Goal: Task Accomplishment & Management: Use online tool/utility

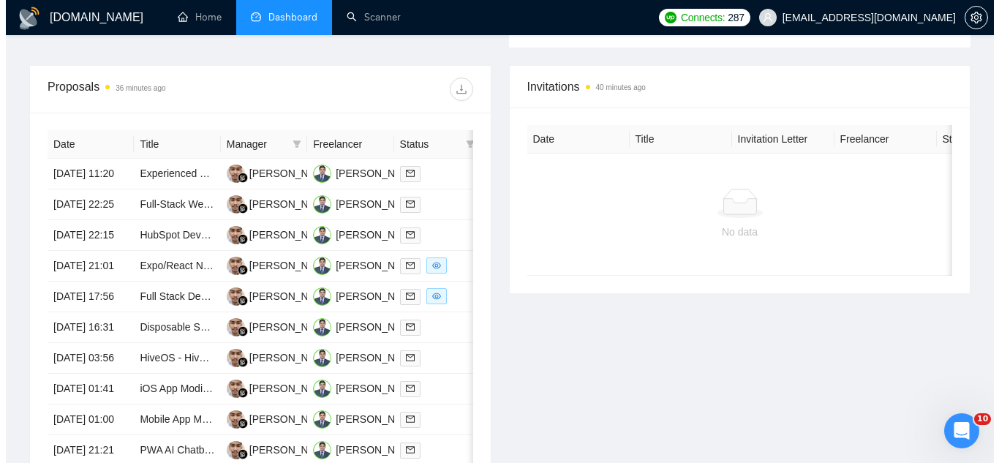
scroll to position [585, 0]
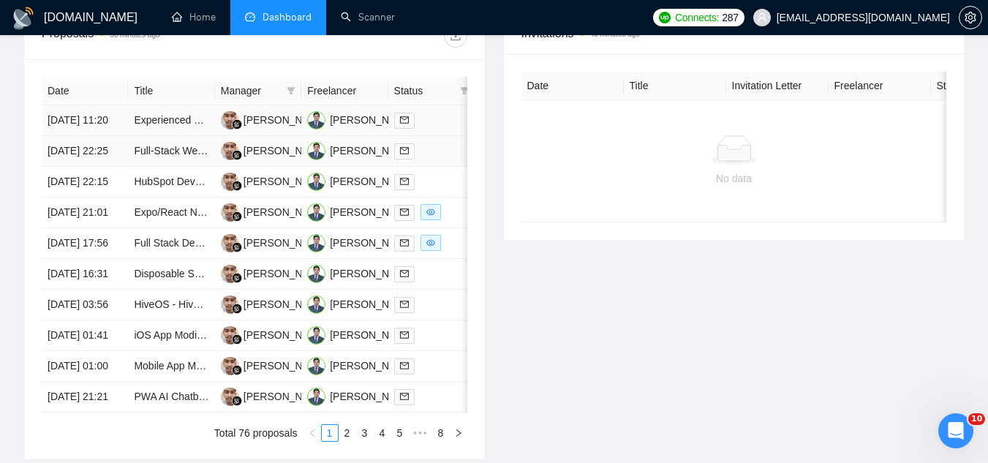
click at [192, 136] on td "Experienced Python Developer for [DATE][DOMAIN_NAME] Applications and GCP" at bounding box center [171, 120] width 86 height 31
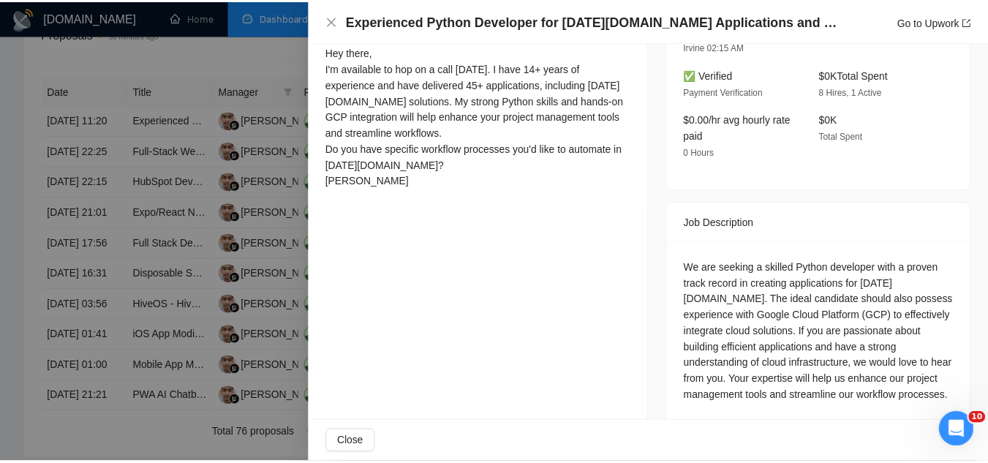
scroll to position [439, 0]
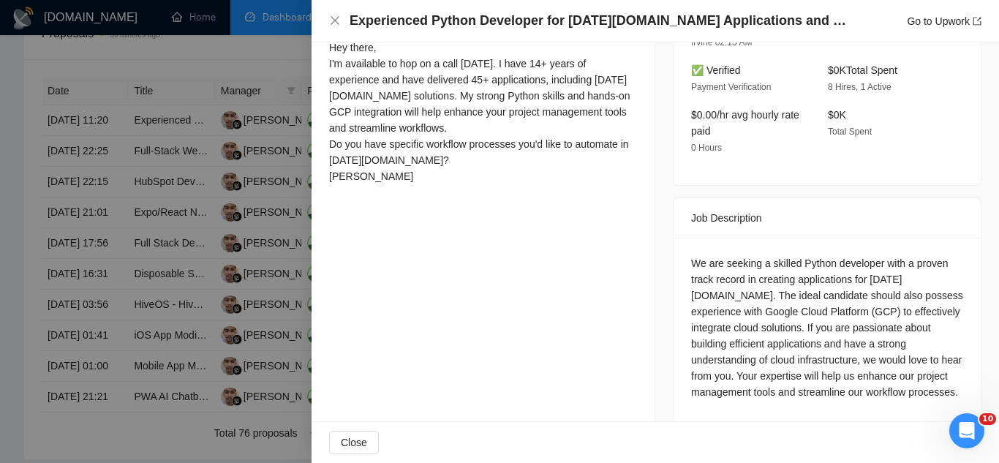
click at [279, 61] on div at bounding box center [499, 231] width 999 height 463
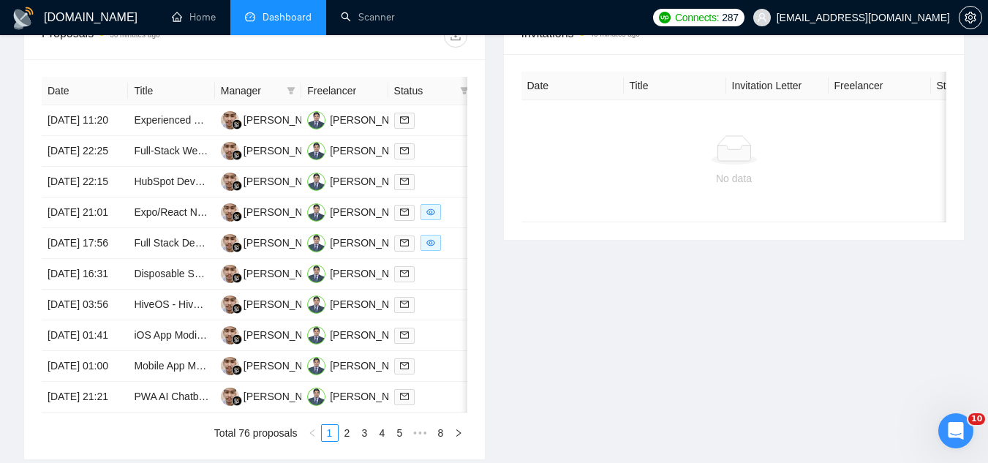
click at [864, 18] on span "[EMAIL_ADDRESS][DOMAIN_NAME]" at bounding box center [863, 18] width 173 height 0
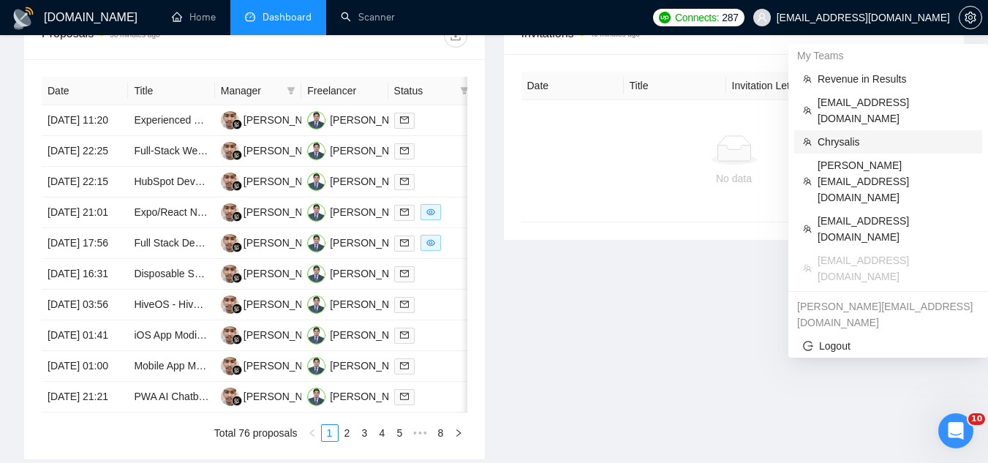
click at [817, 134] on li "Chrysalis" at bounding box center [888, 141] width 188 height 23
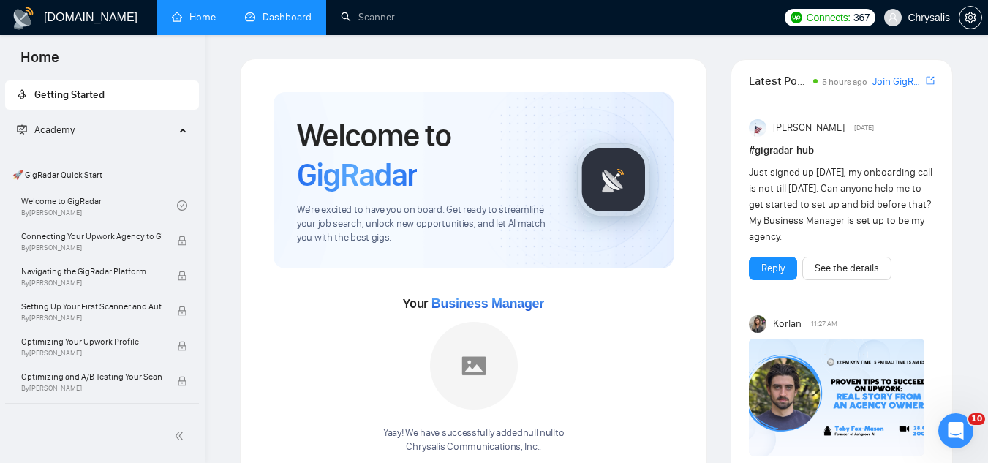
click at [294, 23] on link "Dashboard" at bounding box center [278, 17] width 67 height 12
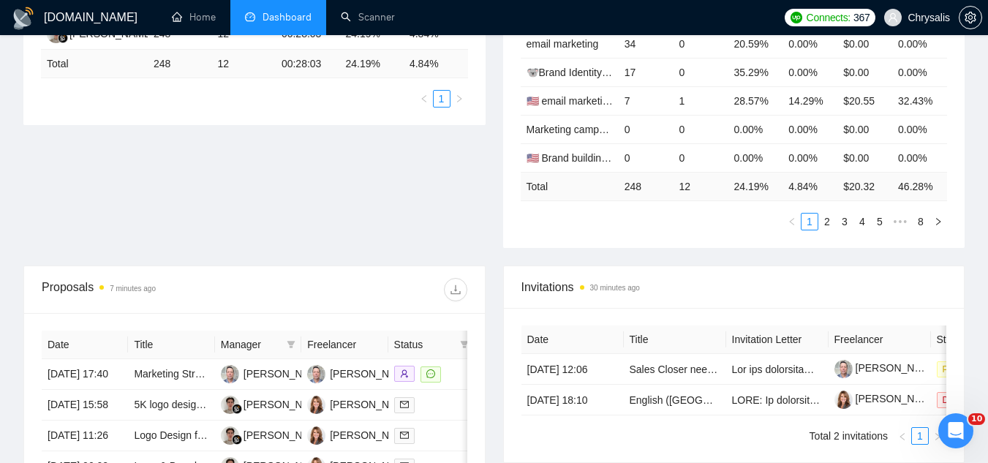
scroll to position [366, 0]
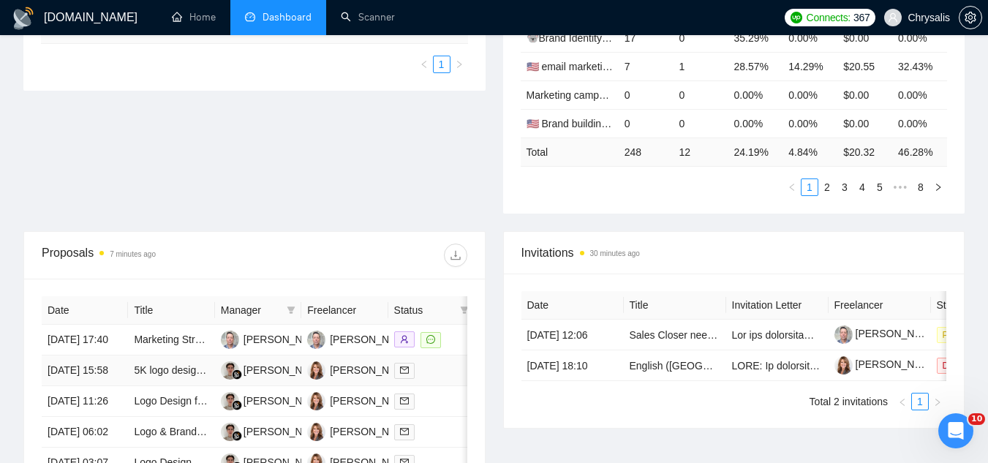
click at [186, 369] on td "5K logo design for medal, shirt and race bibs" at bounding box center [171, 370] width 86 height 31
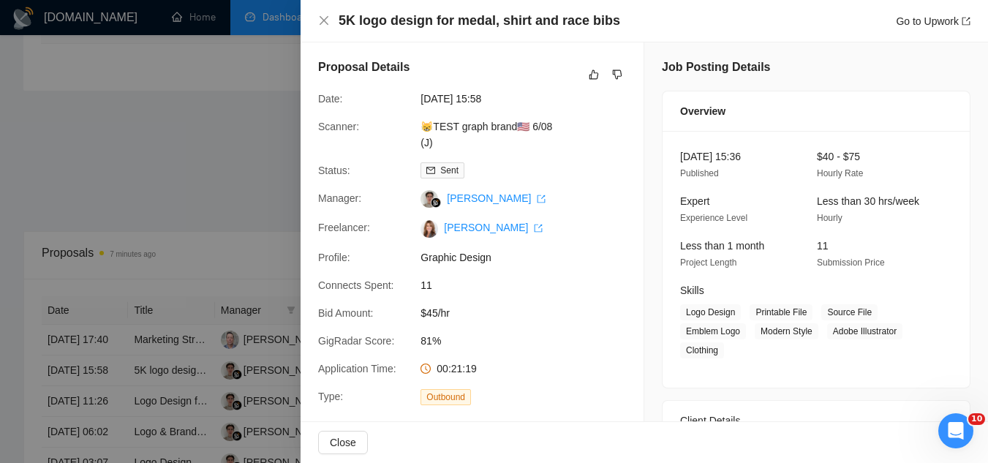
scroll to position [0, 0]
click at [242, 217] on div at bounding box center [494, 231] width 988 height 463
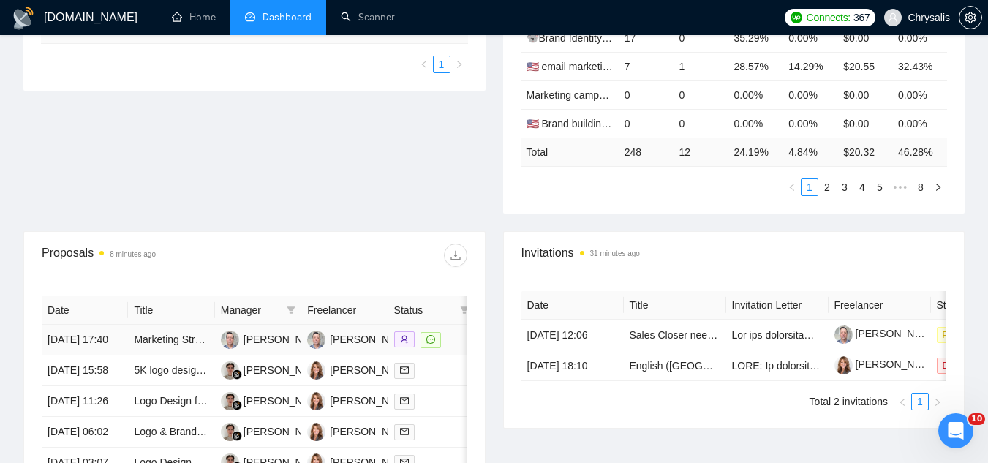
click at [182, 355] on td "Marketing Strategist for 25th Anniversary Campaign" at bounding box center [171, 340] width 86 height 31
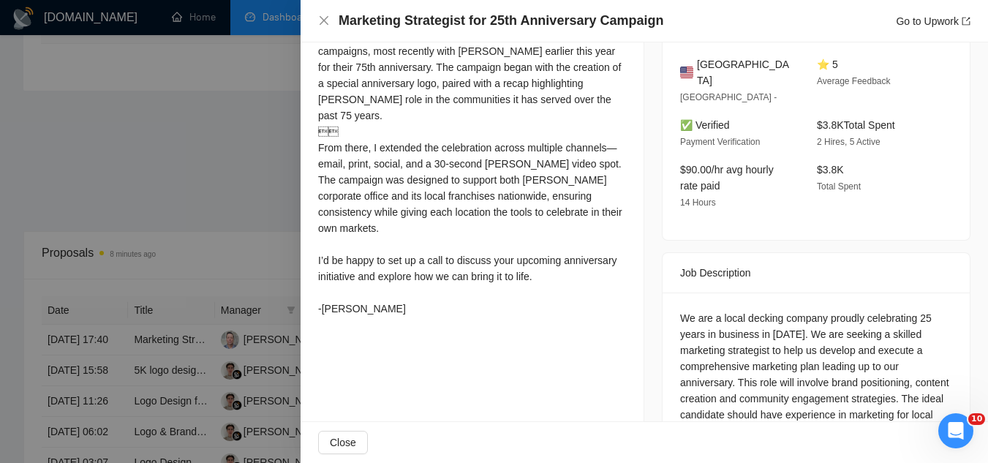
scroll to position [439, 0]
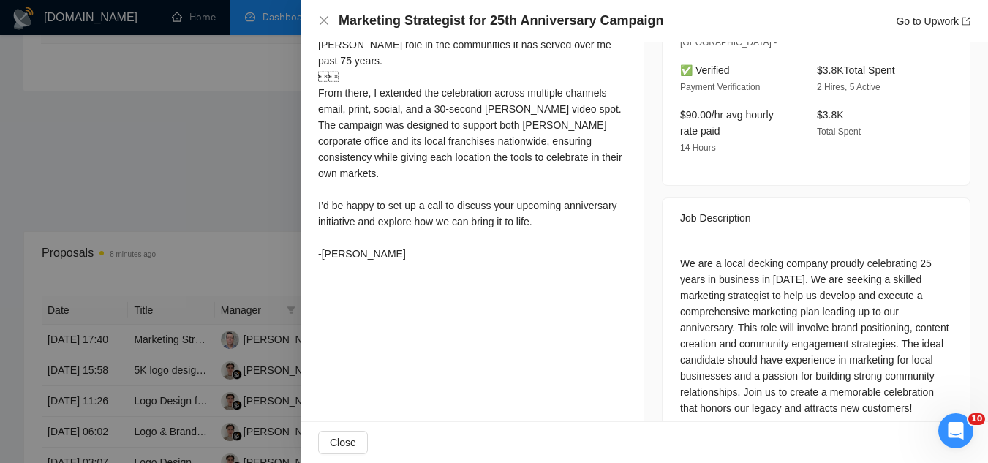
click at [253, 186] on div at bounding box center [494, 231] width 988 height 463
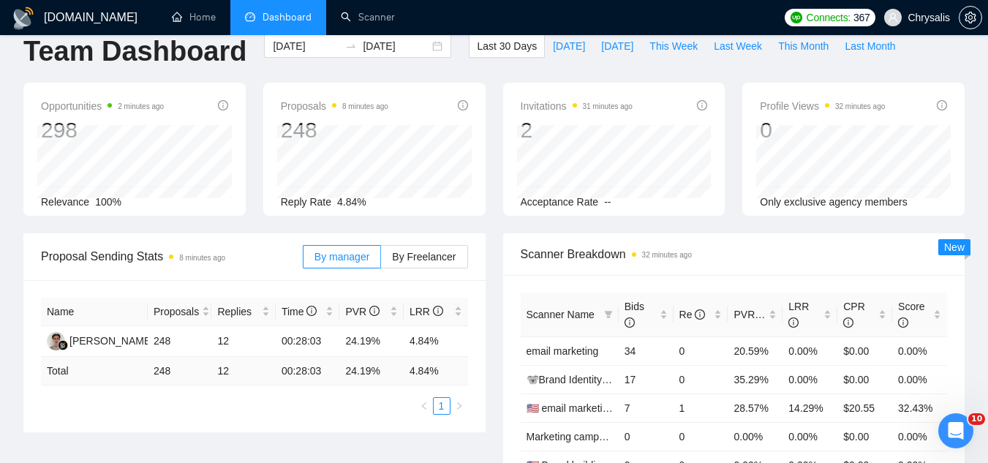
scroll to position [0, 0]
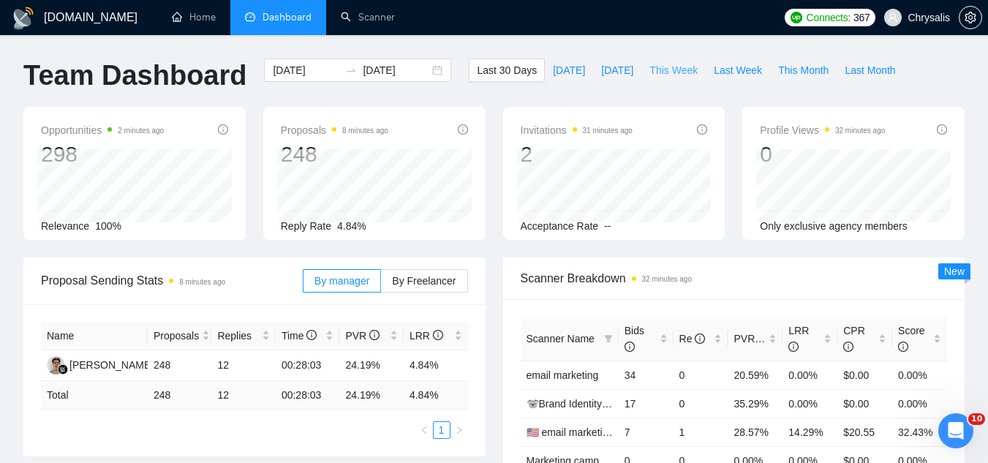
click at [683, 72] on span "This Week" at bounding box center [673, 70] width 48 height 16
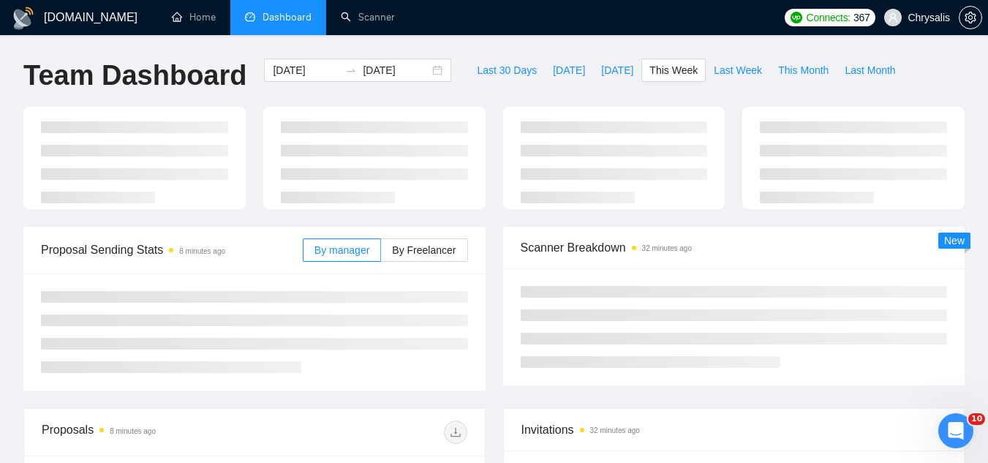
type input "[DATE]"
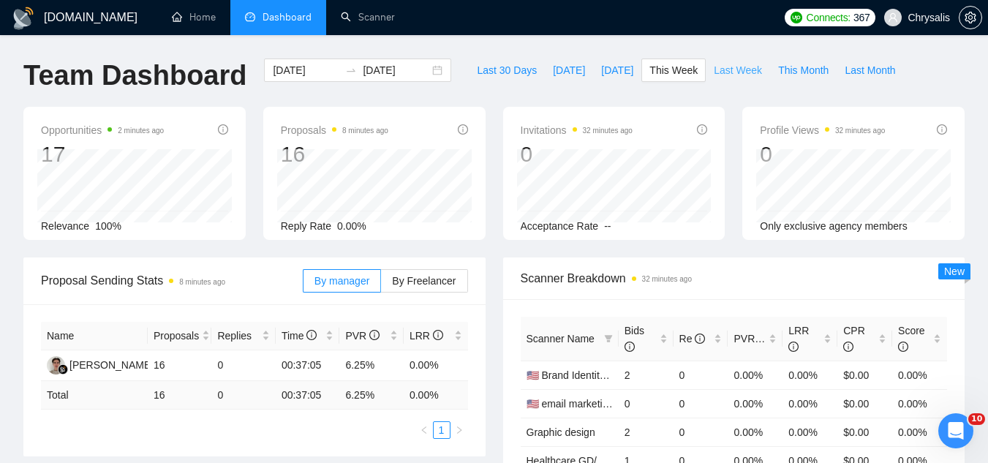
click at [718, 70] on span "Last Week" at bounding box center [738, 70] width 48 height 16
type input "[DATE]"
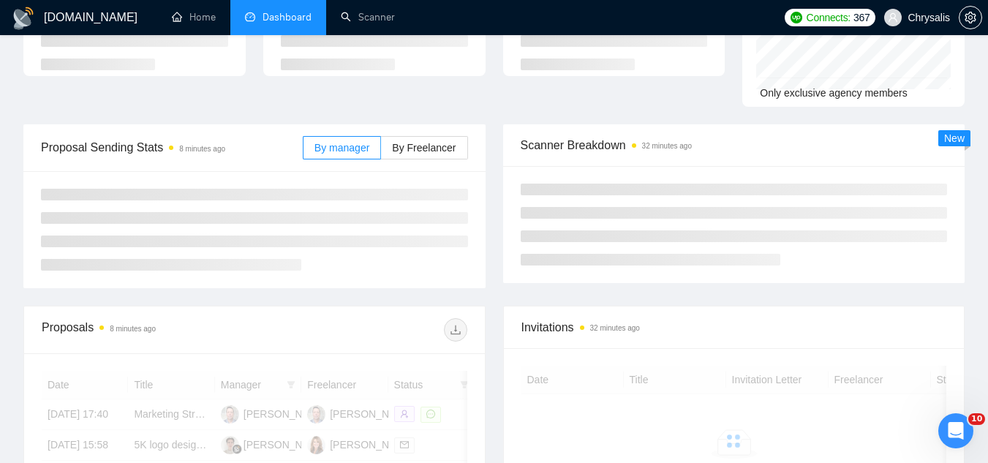
scroll to position [146, 0]
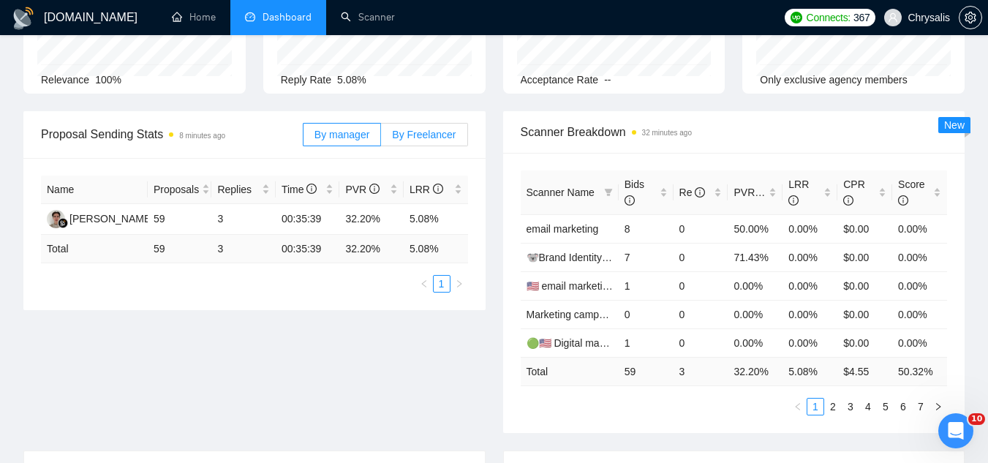
click at [434, 145] on label "By Freelancer" at bounding box center [424, 134] width 86 height 23
click at [381, 138] on input "By Freelancer" at bounding box center [381, 138] width 0 height 0
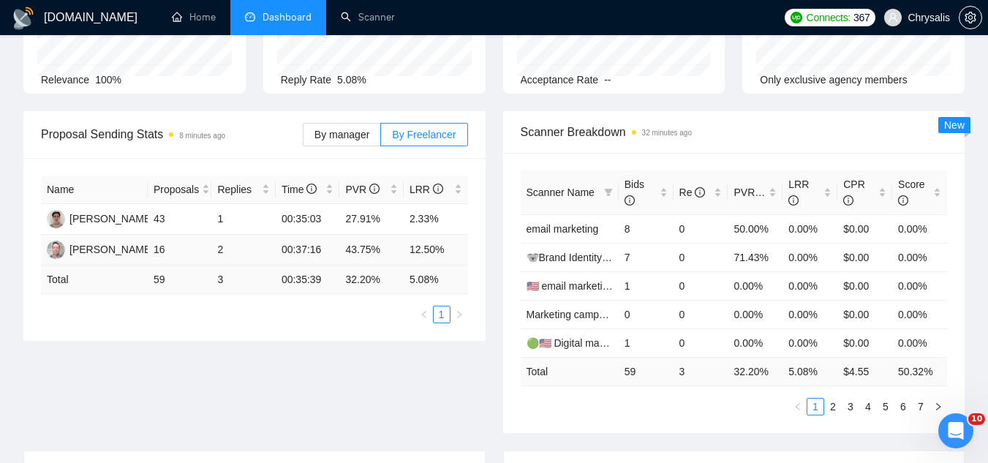
click at [421, 243] on td "12.50%" at bounding box center [436, 250] width 64 height 31
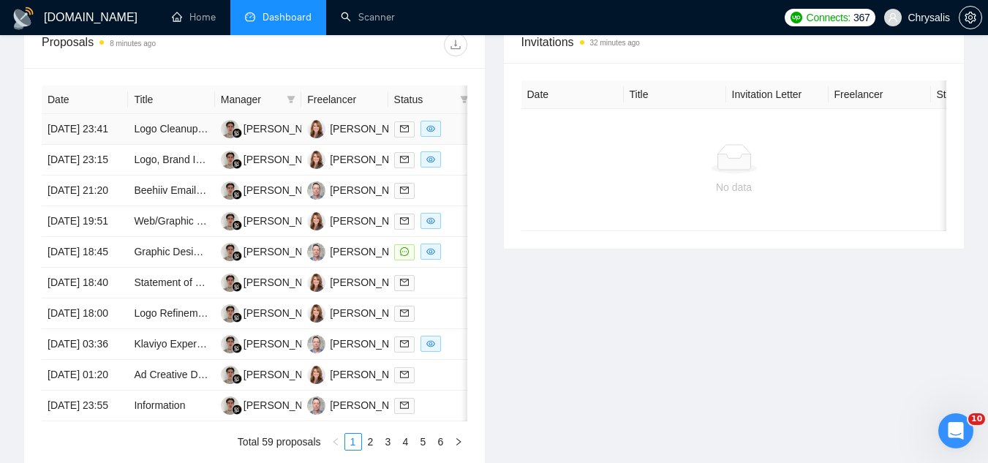
scroll to position [585, 0]
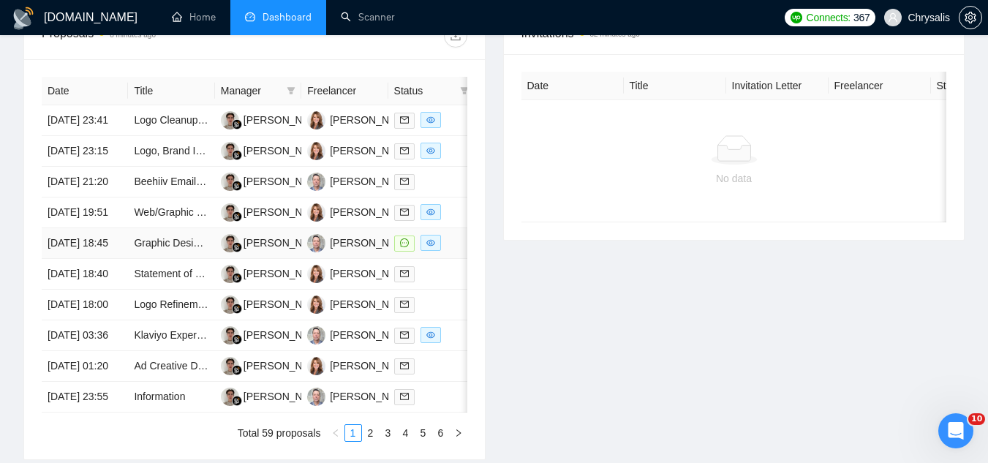
click at [186, 259] on td "Graphic Designer for Ecommerce Product Display Images" at bounding box center [171, 243] width 86 height 31
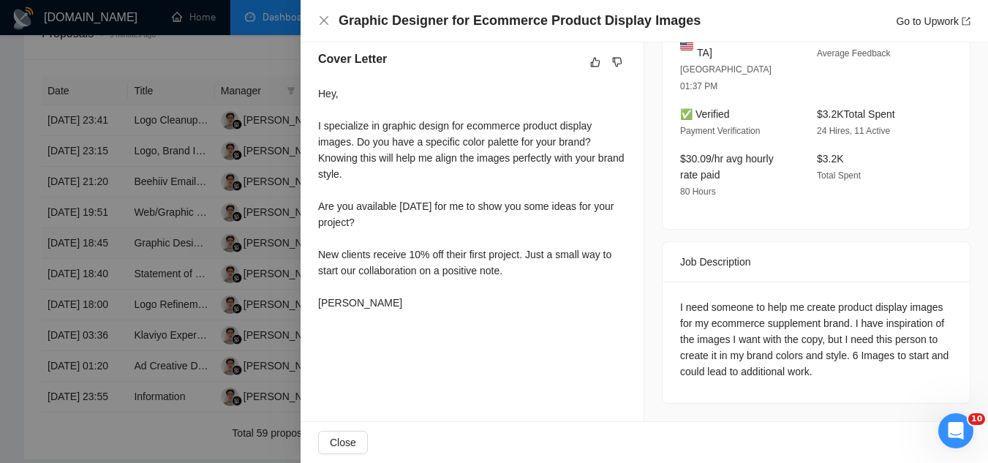
scroll to position [338, 0]
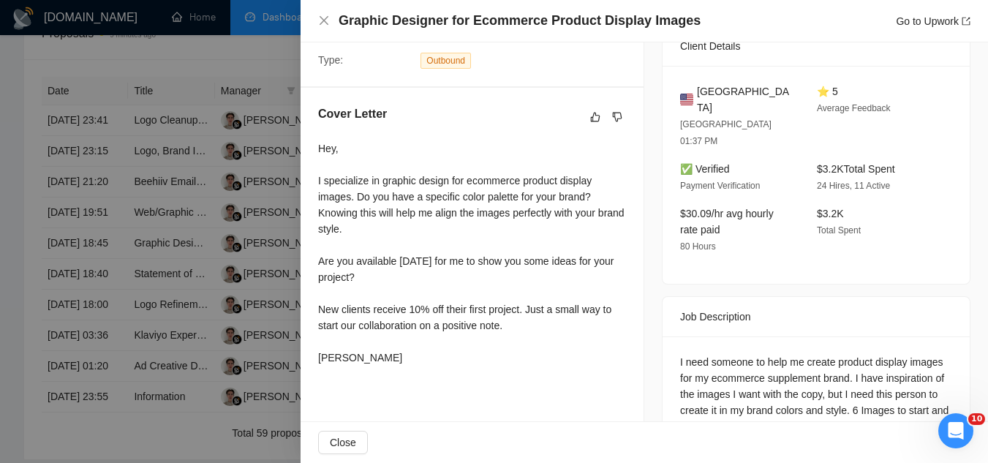
click at [274, 64] on div at bounding box center [494, 231] width 988 height 463
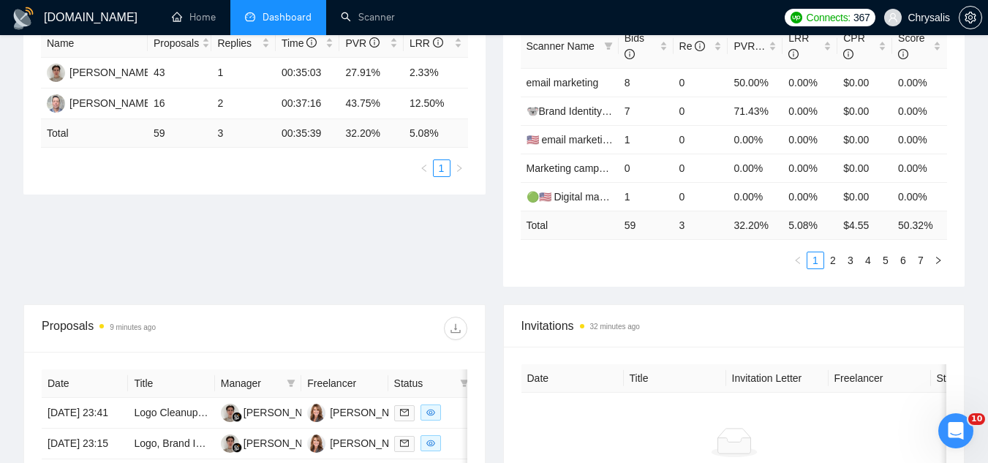
scroll to position [219, 0]
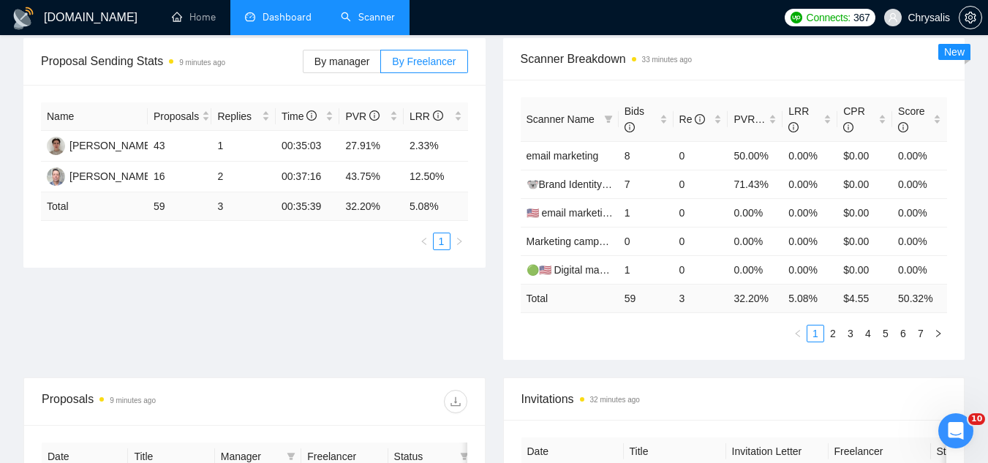
click at [395, 23] on link "Scanner" at bounding box center [368, 17] width 54 height 12
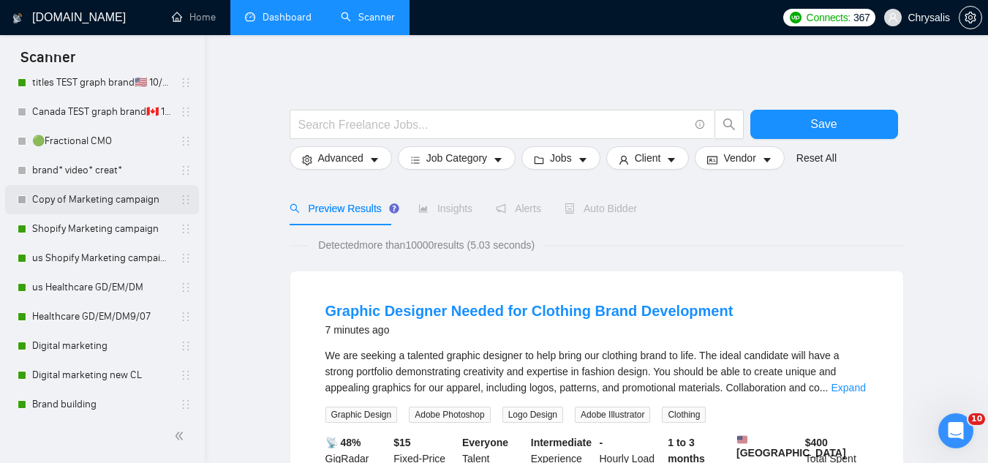
scroll to position [293, 0]
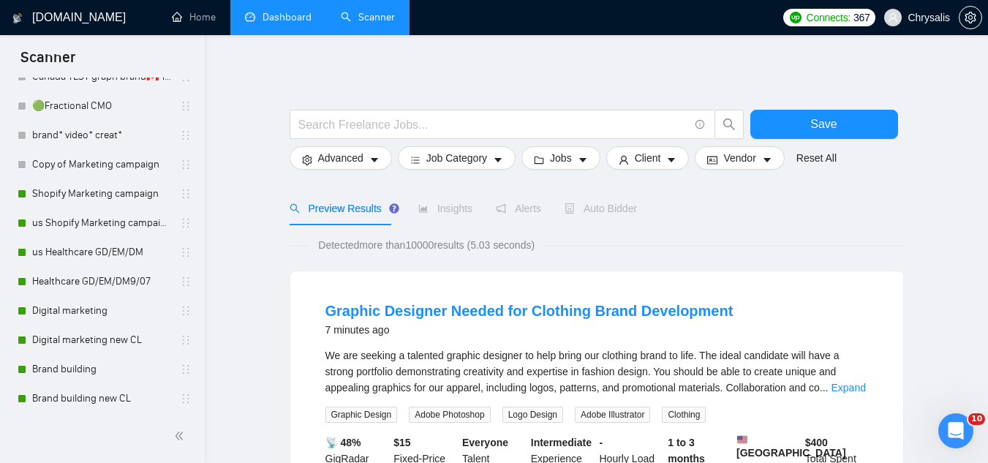
click at [297, 34] on li "Dashboard" at bounding box center [278, 17] width 96 height 35
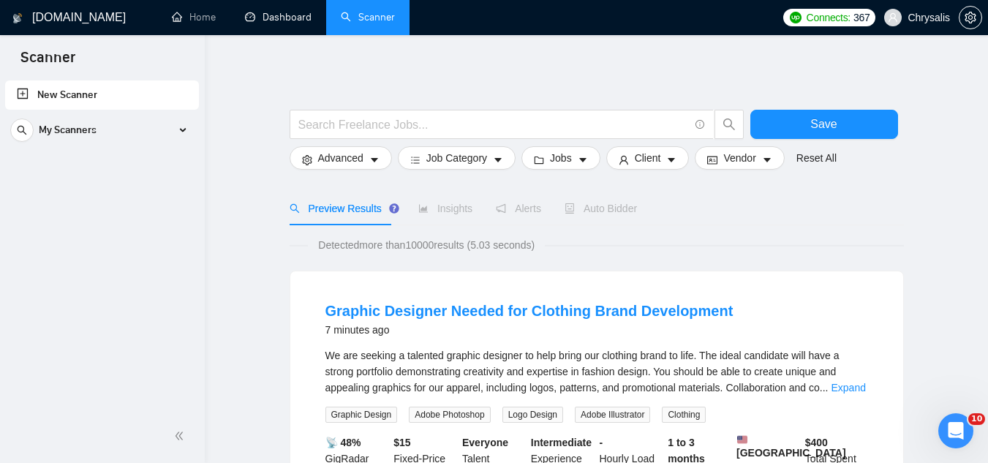
scroll to position [0, 0]
click at [312, 23] on link "Dashboard" at bounding box center [278, 17] width 67 height 12
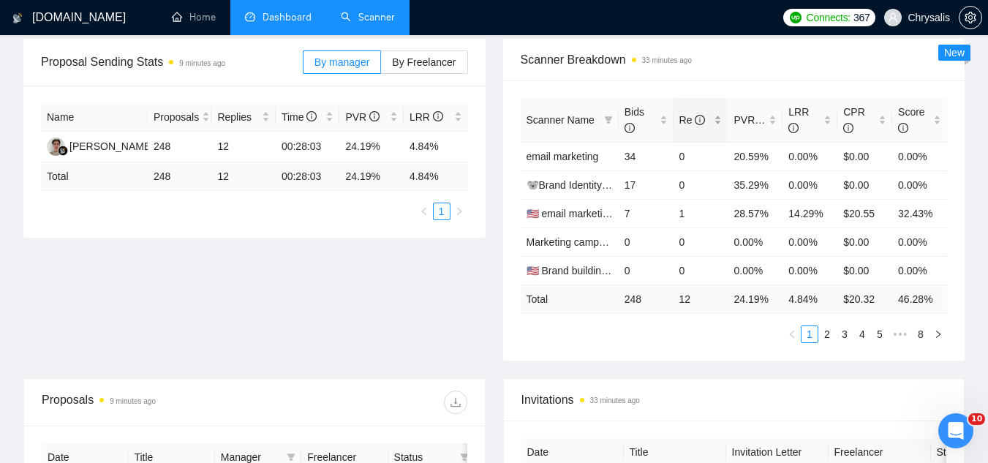
scroll to position [219, 0]
click at [665, 119] on div "Bids" at bounding box center [646, 119] width 43 height 32
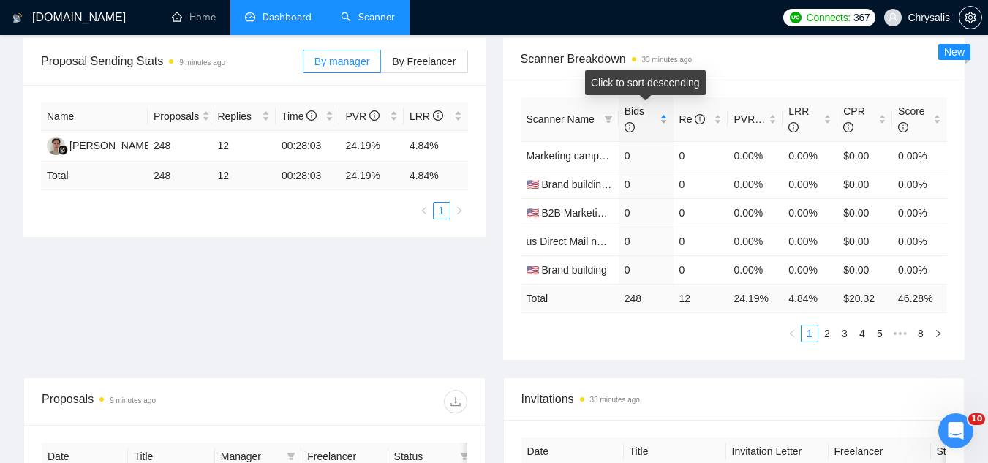
click at [665, 119] on div "Bids" at bounding box center [646, 119] width 43 height 32
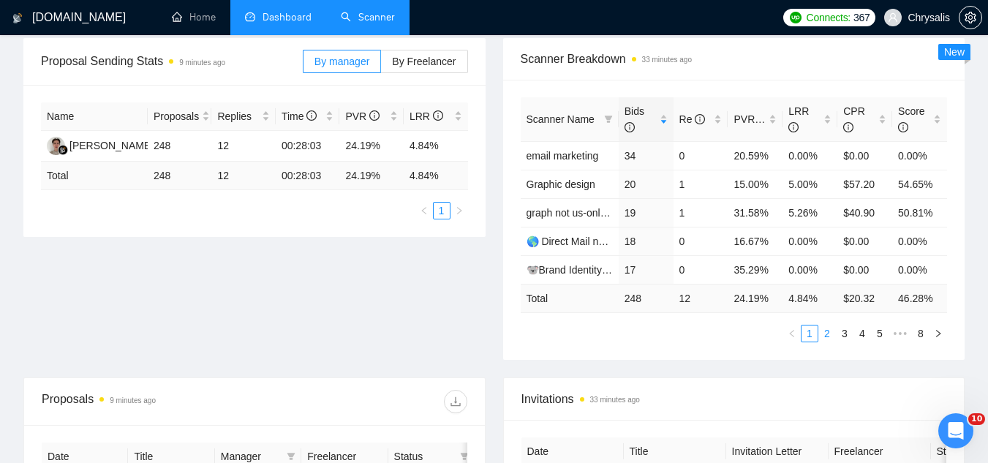
click at [822, 336] on link "2" at bounding box center [827, 333] width 16 height 16
click at [846, 333] on link "3" at bounding box center [845, 333] width 16 height 16
click at [865, 332] on link "4" at bounding box center [862, 333] width 16 height 16
click at [794, 339] on link "1" at bounding box center [792, 333] width 16 height 16
click at [394, 23] on link "Scanner" at bounding box center [368, 17] width 54 height 12
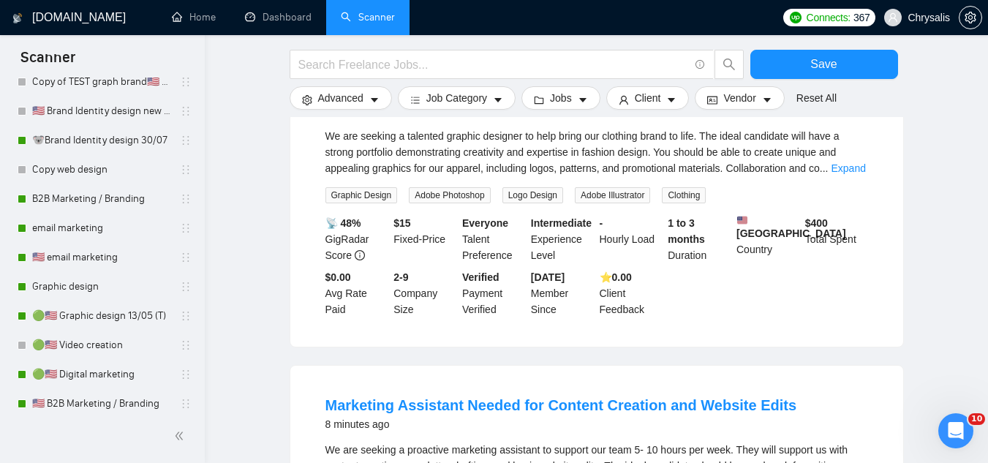
scroll to position [1170, 0]
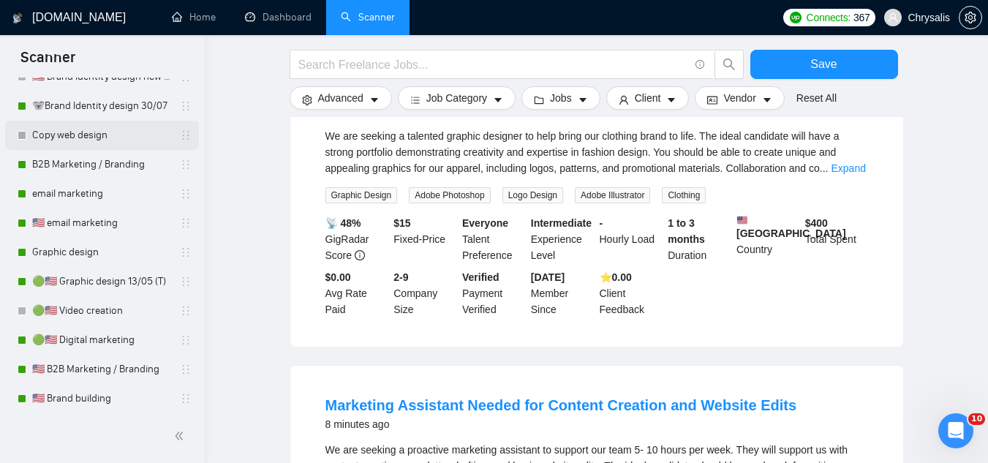
click at [131, 144] on link "Copy web design" at bounding box center [101, 135] width 139 height 29
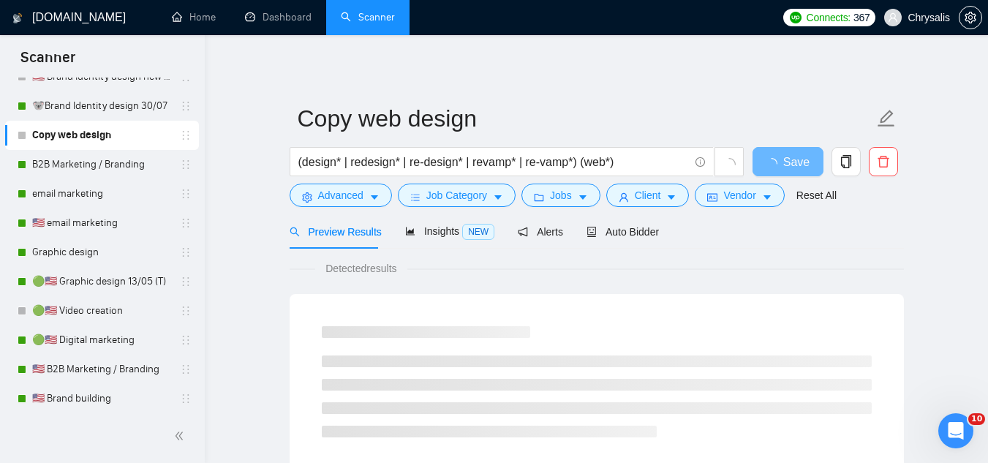
click at [342, 208] on form "Copy web design (design* | redesign* | re-design* | revamp* | re-vamp*) (web*) …" at bounding box center [597, 154] width 614 height 119
click at [350, 188] on span "Advanced" at bounding box center [340, 195] width 45 height 16
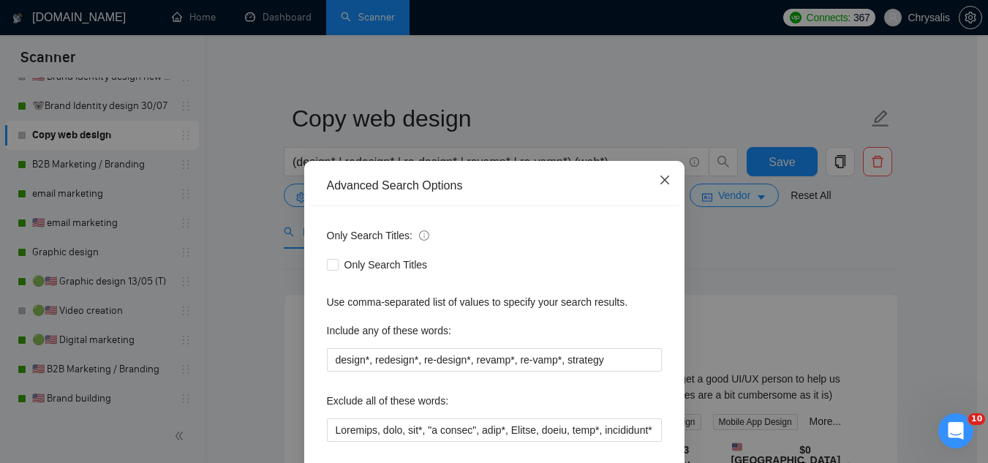
click at [659, 179] on icon "close" at bounding box center [665, 180] width 12 height 12
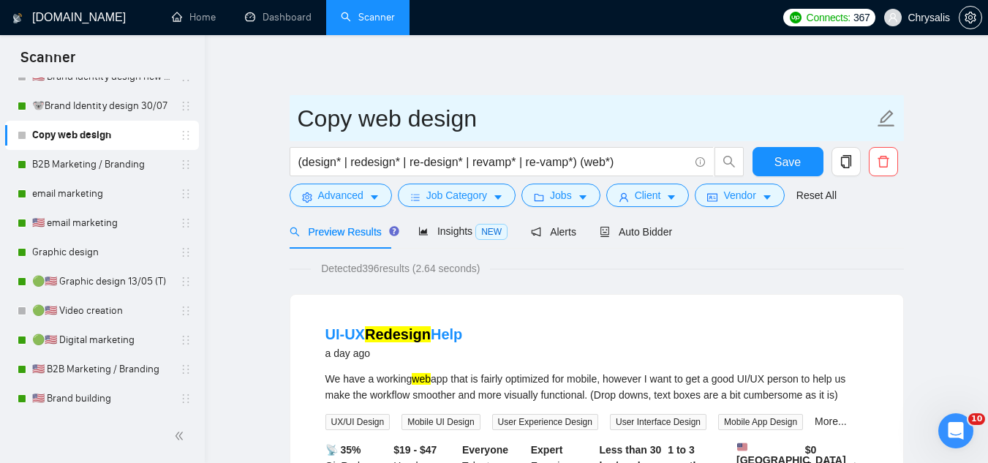
click at [372, 129] on input "Copy web design" at bounding box center [586, 118] width 576 height 37
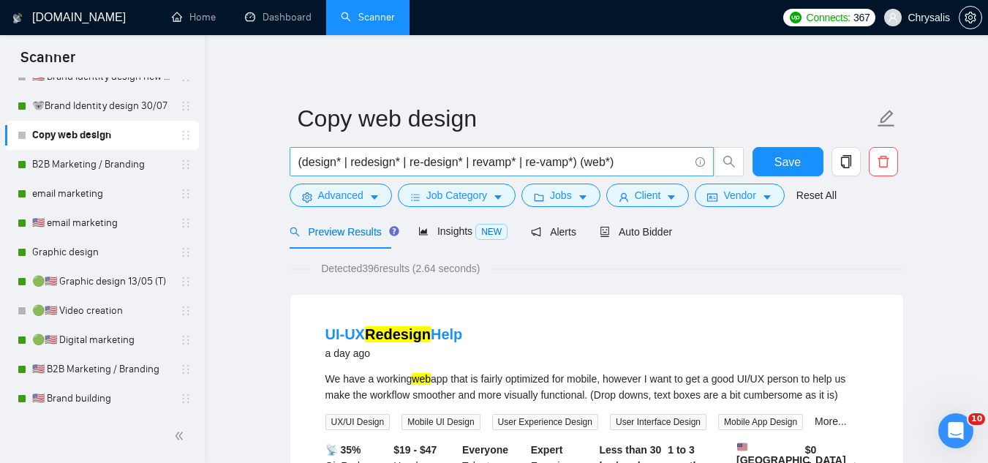
click at [642, 161] on input "(design* | redesign* | re-design* | revamp* | re-vamp*) (web*)" at bounding box center [493, 162] width 391 height 18
click at [346, 200] on span "Advanced" at bounding box center [340, 195] width 45 height 16
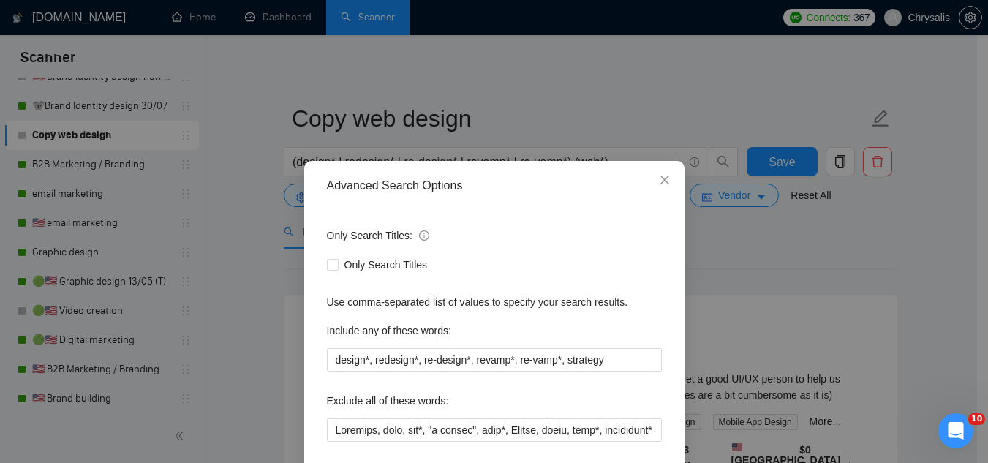
scroll to position [73, 0]
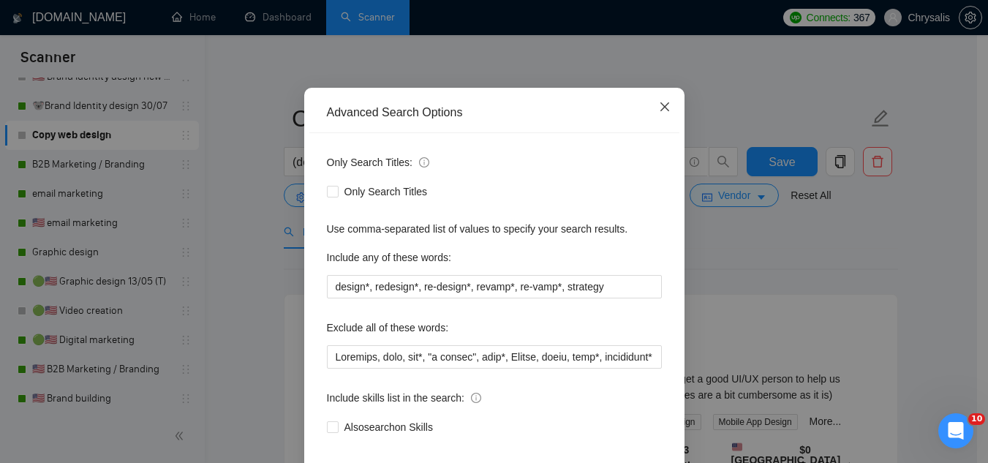
click at [659, 109] on icon "close" at bounding box center [665, 107] width 12 height 12
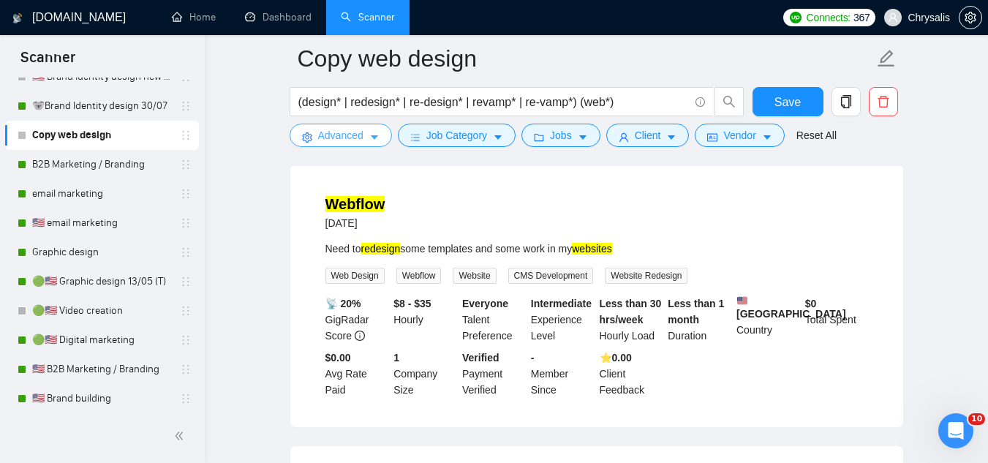
scroll to position [1975, 0]
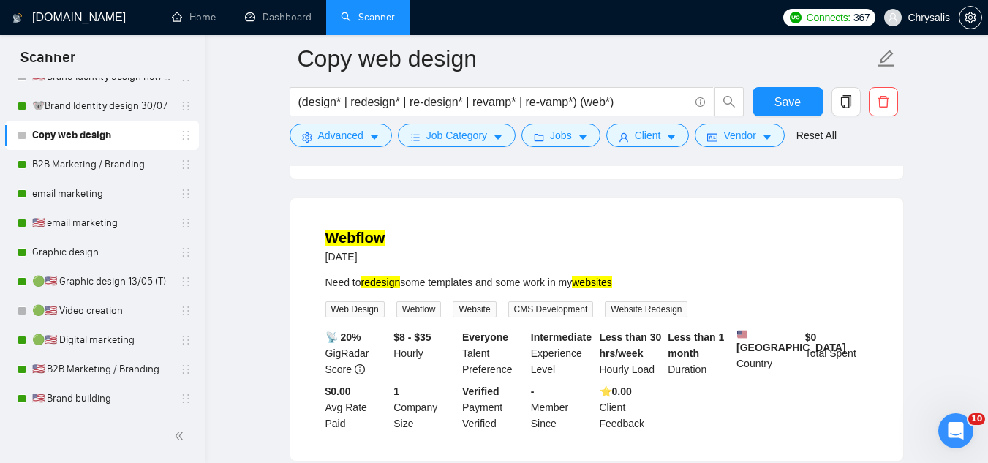
click at [404, 263] on div "Webflow [DATE]" at bounding box center [596, 246] width 543 height 38
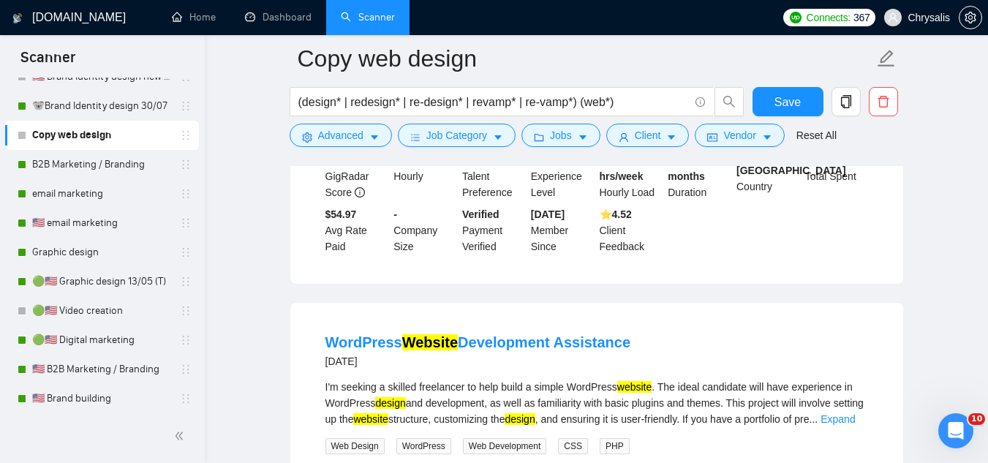
scroll to position [3108, 0]
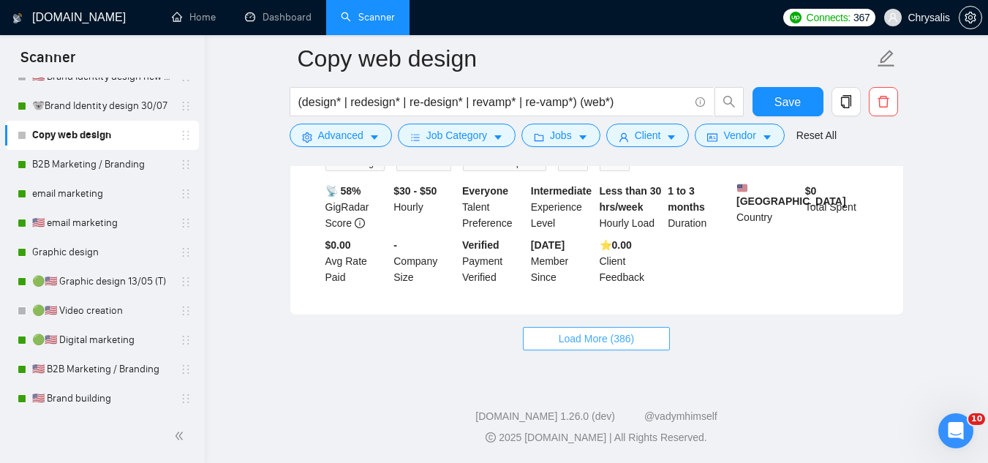
click at [552, 334] on button "Load More (386)" at bounding box center [597, 338] width 148 height 23
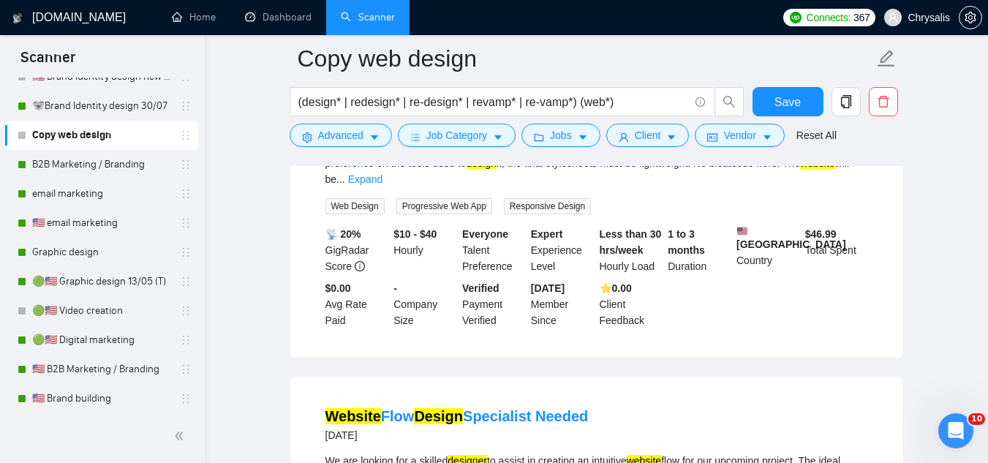
scroll to position [1426, 0]
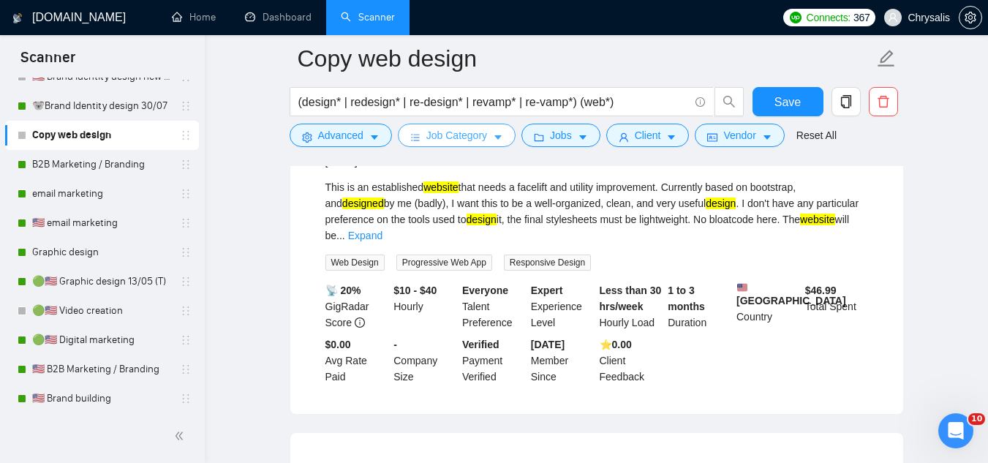
click at [470, 138] on span "Job Category" at bounding box center [456, 135] width 61 height 16
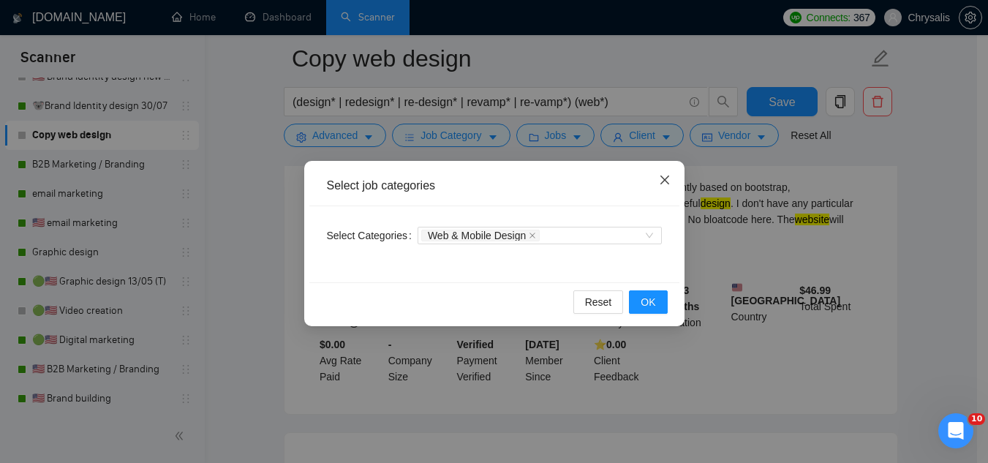
click at [663, 182] on icon "close" at bounding box center [664, 180] width 9 height 9
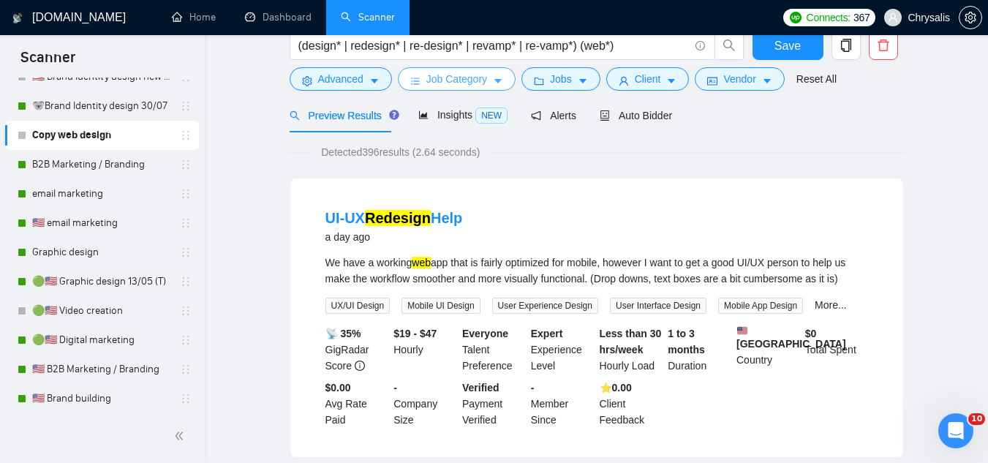
scroll to position [0, 0]
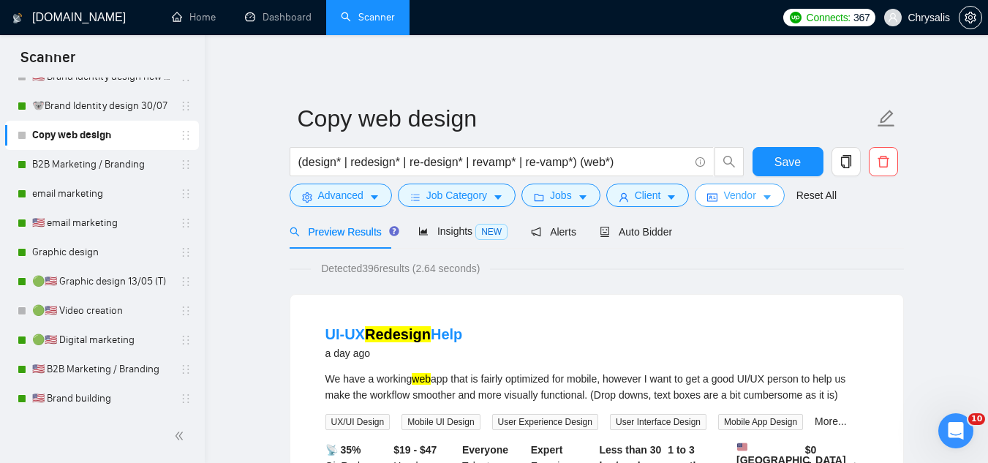
click at [727, 203] on span "Vendor" at bounding box center [739, 195] width 32 height 16
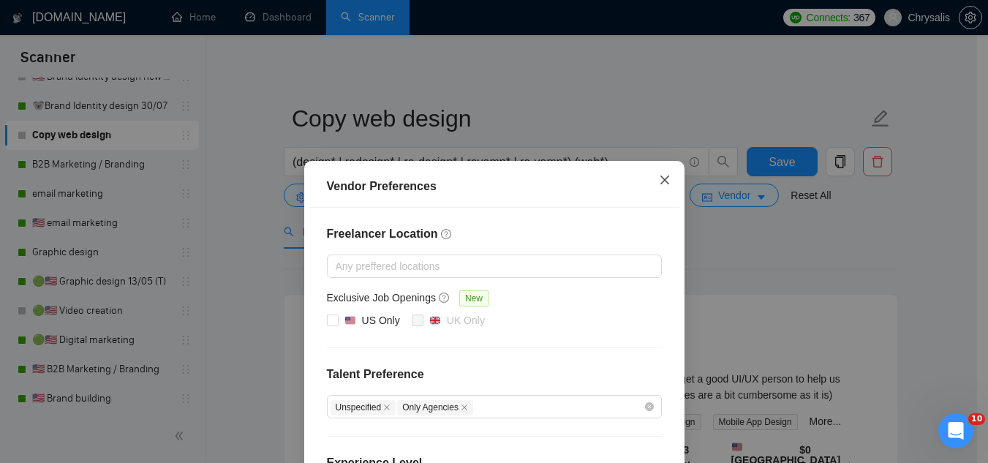
click at [662, 178] on icon "close" at bounding box center [664, 180] width 9 height 9
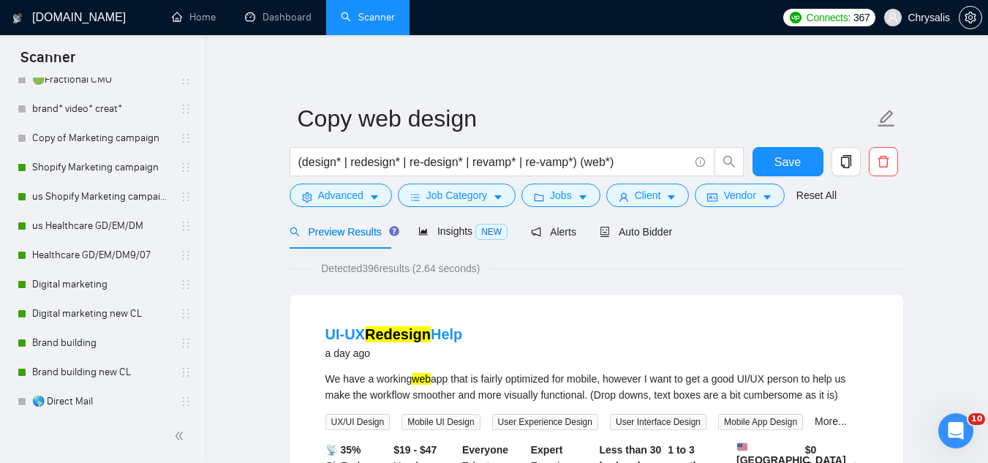
scroll to position [293, 0]
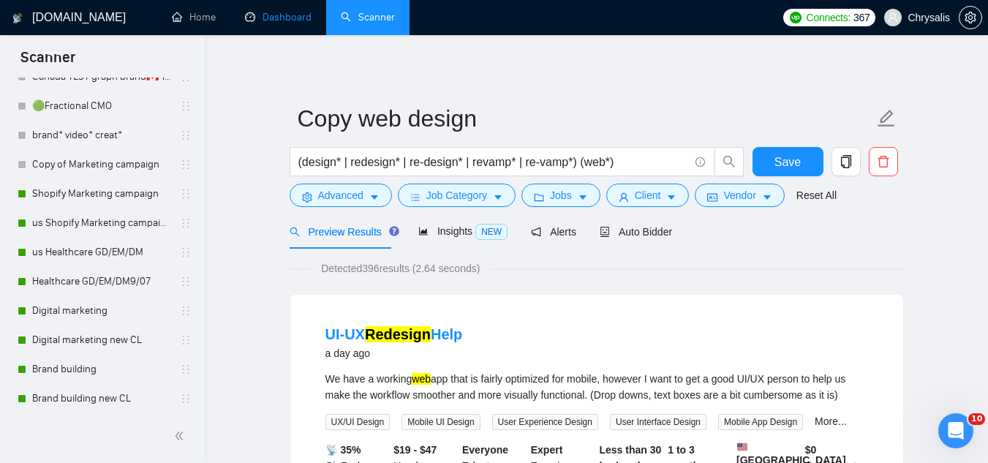
click at [295, 13] on link "Dashboard" at bounding box center [278, 17] width 67 height 12
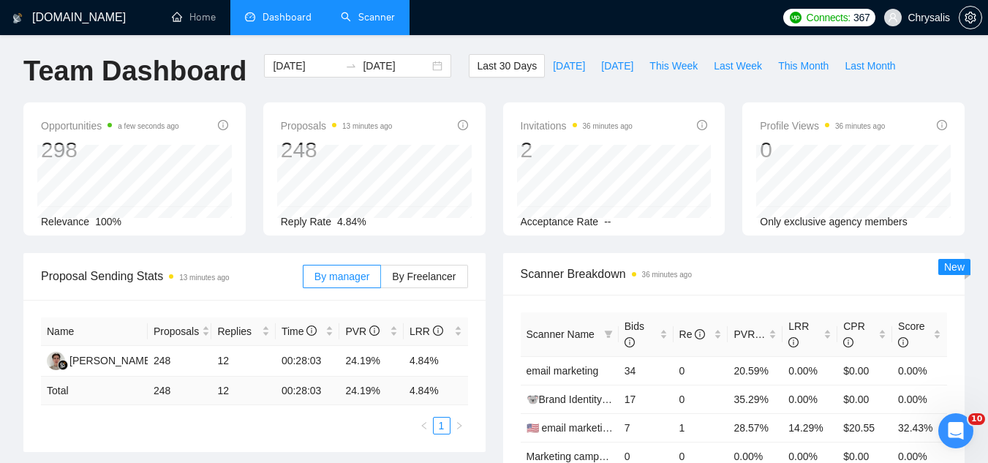
scroll to position [73, 0]
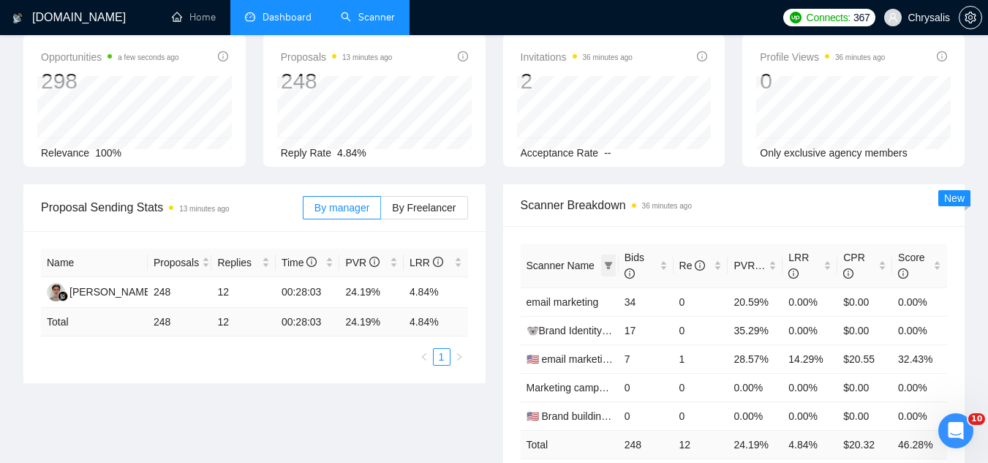
click at [609, 269] on span at bounding box center [608, 266] width 15 height 22
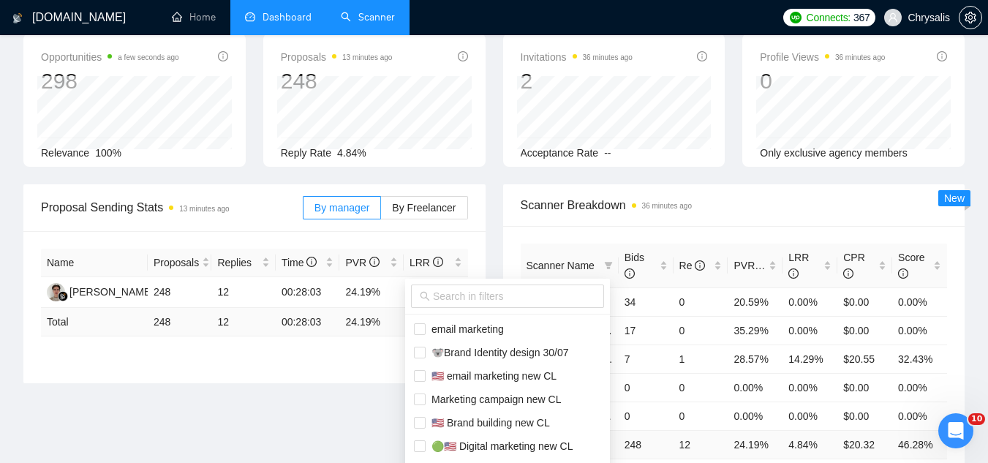
click at [545, 314] on ul "email marketing 🐨Brand Identity design 30/07 🇺🇸 email marketing new CL Marketin…" at bounding box center [507, 410] width 205 height 193
click at [551, 303] on input "text" at bounding box center [514, 296] width 162 height 16
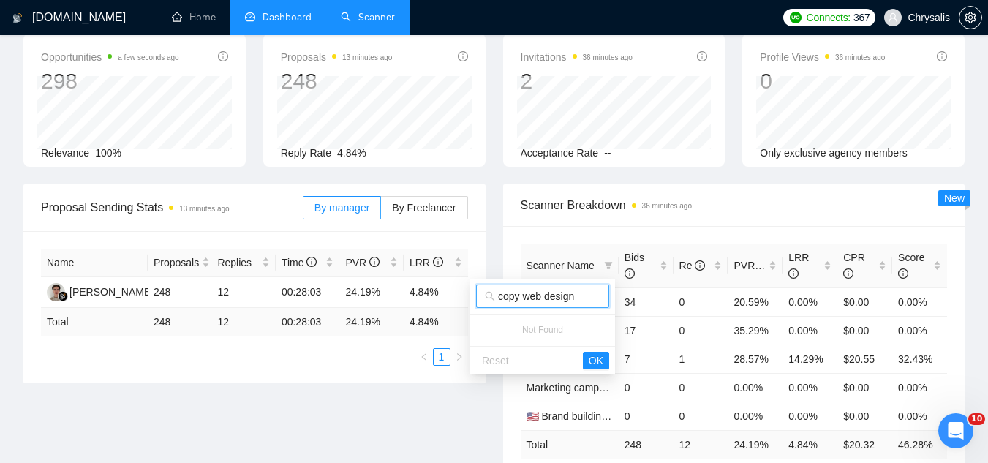
click at [598, 292] on input "copy web design" at bounding box center [549, 296] width 102 height 16
type input "copy"
click at [366, 21] on link "Scanner" at bounding box center [368, 17] width 54 height 12
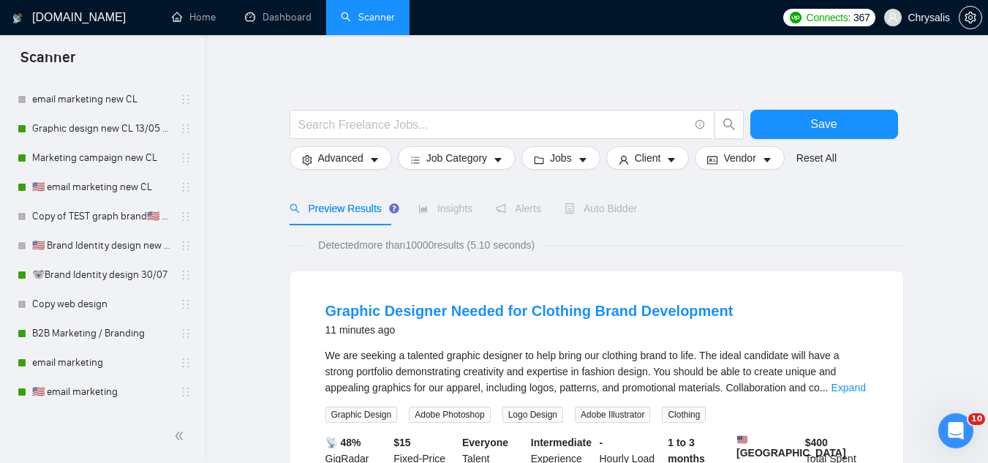
scroll to position [1024, 0]
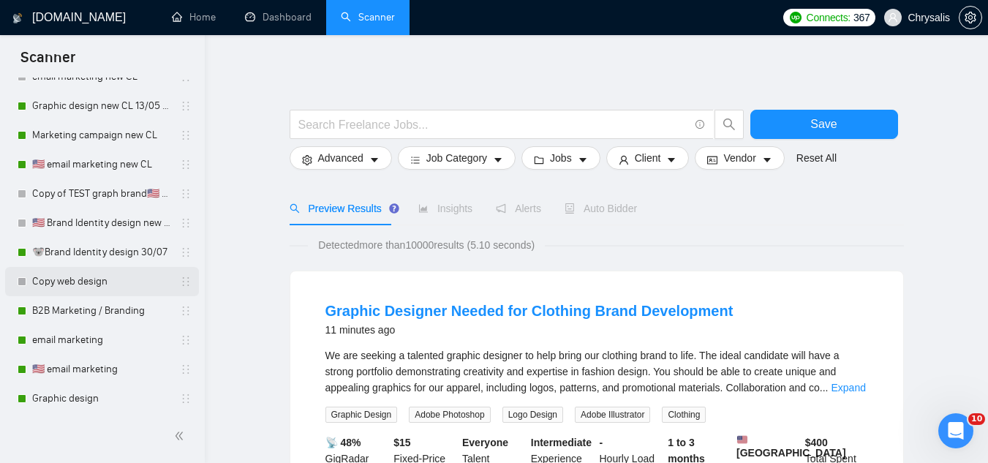
click at [80, 282] on link "Copy web design" at bounding box center [101, 281] width 139 height 29
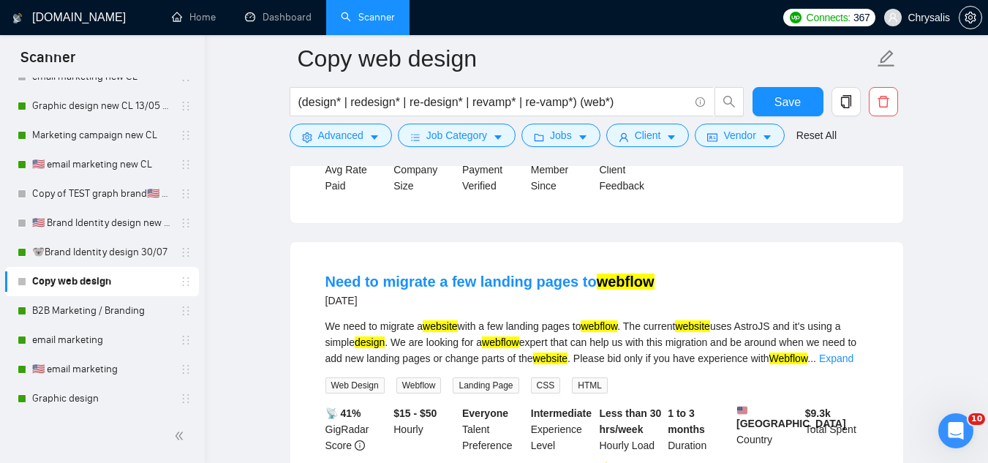
scroll to position [366, 0]
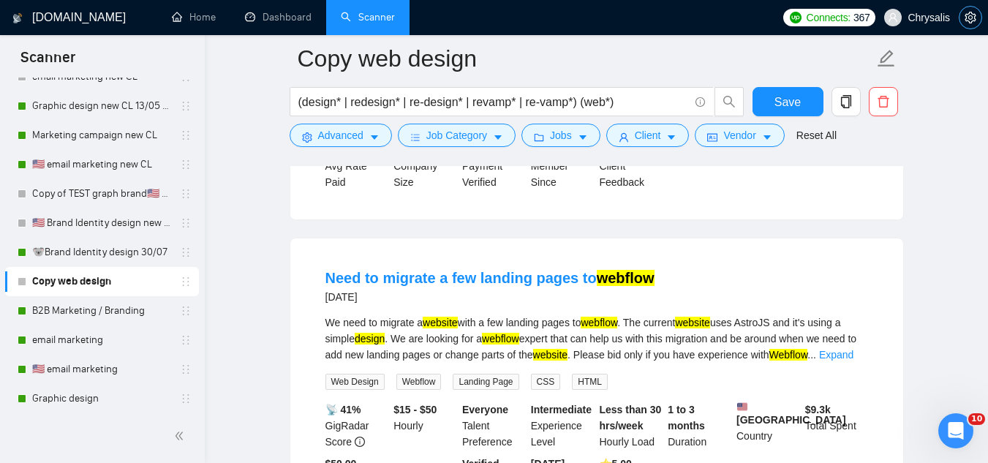
click at [977, 16] on span "setting" at bounding box center [971, 18] width 22 height 12
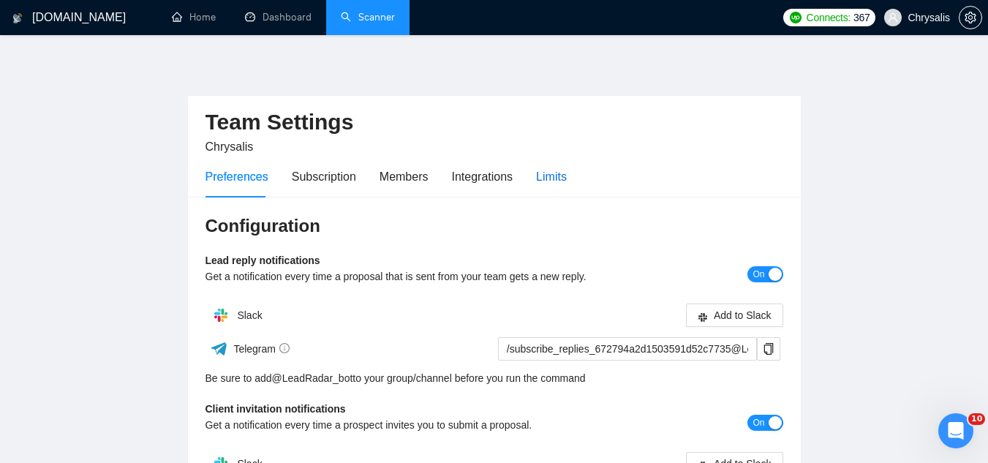
click at [554, 179] on div "Limits" at bounding box center [551, 176] width 31 height 18
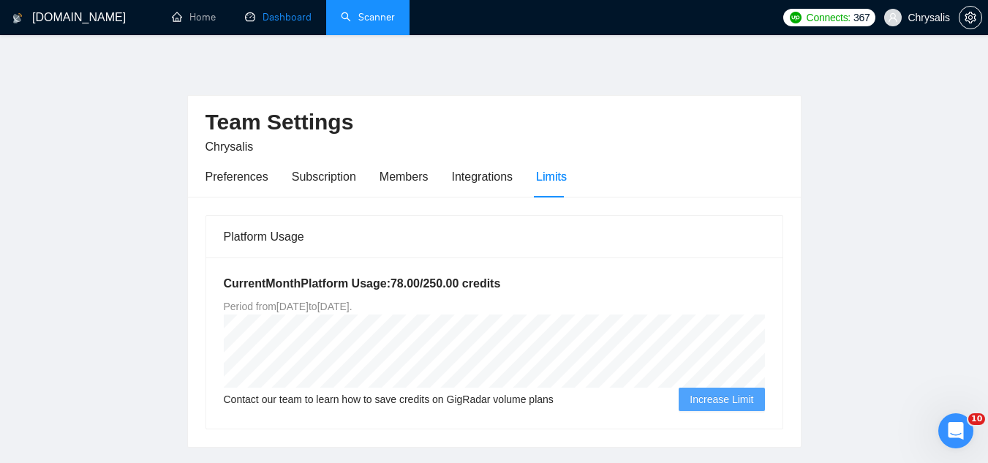
click at [297, 22] on link "Dashboard" at bounding box center [278, 17] width 67 height 12
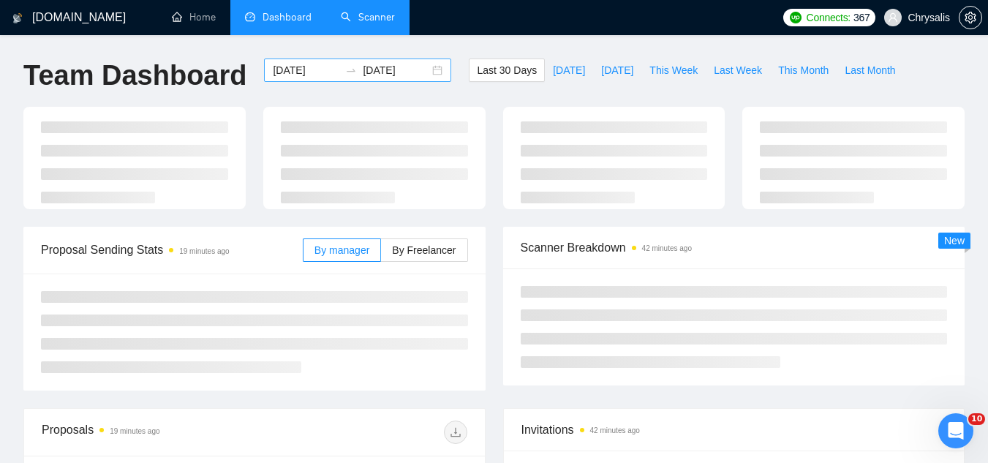
click at [304, 61] on div "[DATE] [DATE]" at bounding box center [357, 70] width 187 height 23
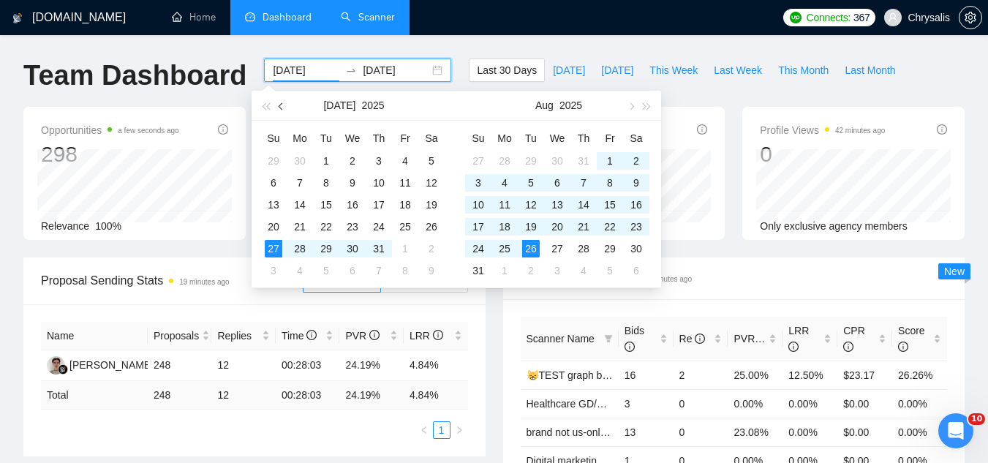
click at [284, 108] on button "button" at bounding box center [282, 105] width 16 height 29
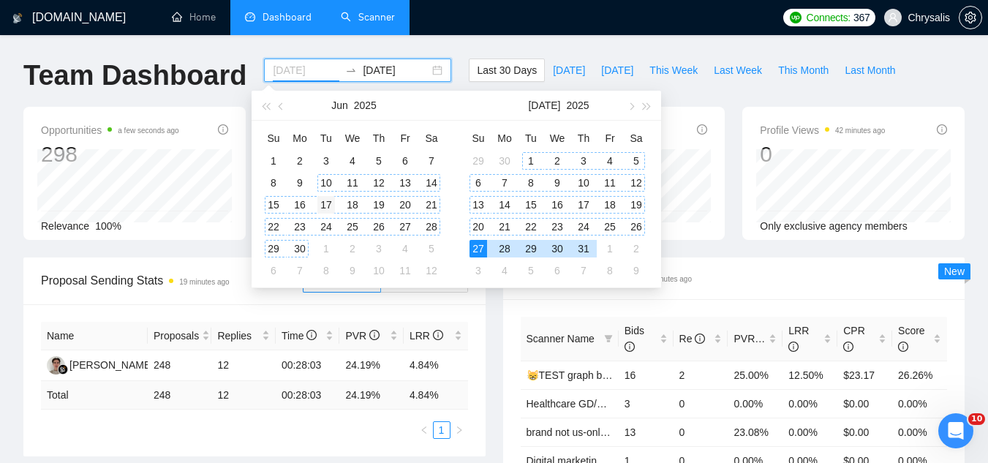
type input "[DATE]"
click at [327, 206] on div "17" at bounding box center [326, 205] width 18 height 18
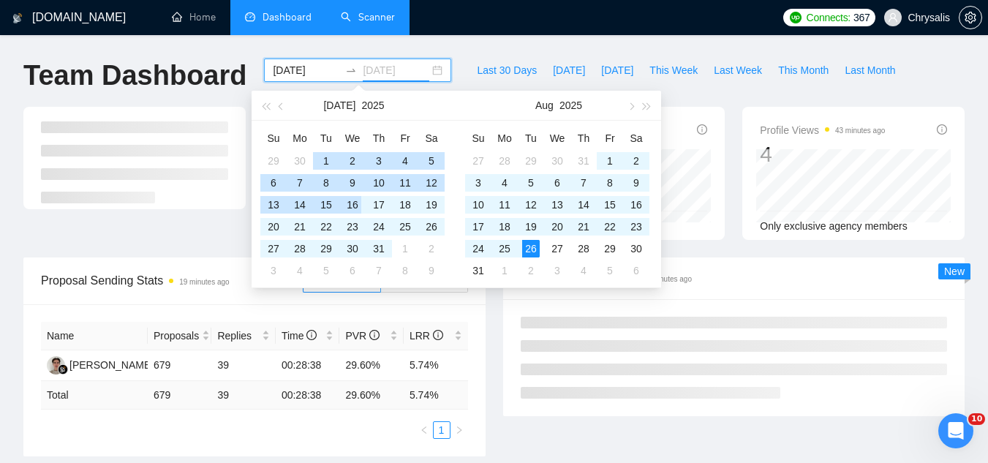
type input "[DATE]"
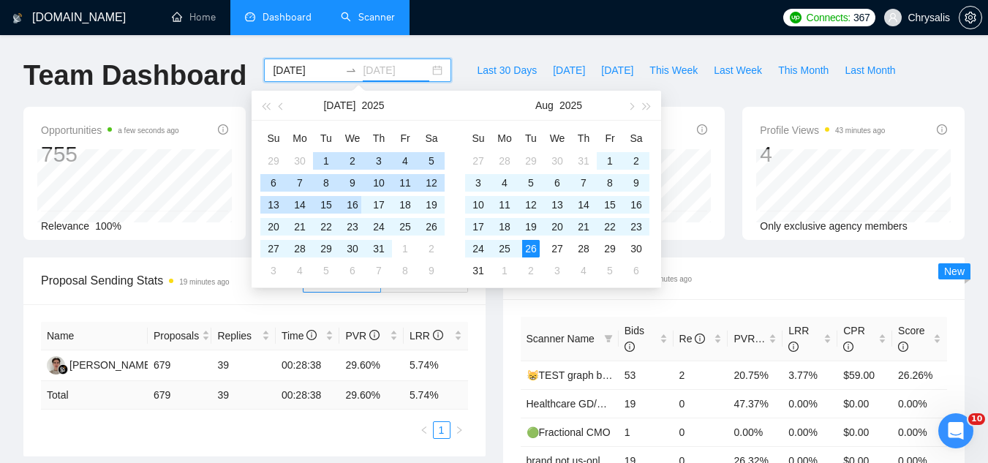
click at [358, 208] on div "16" at bounding box center [353, 205] width 18 height 18
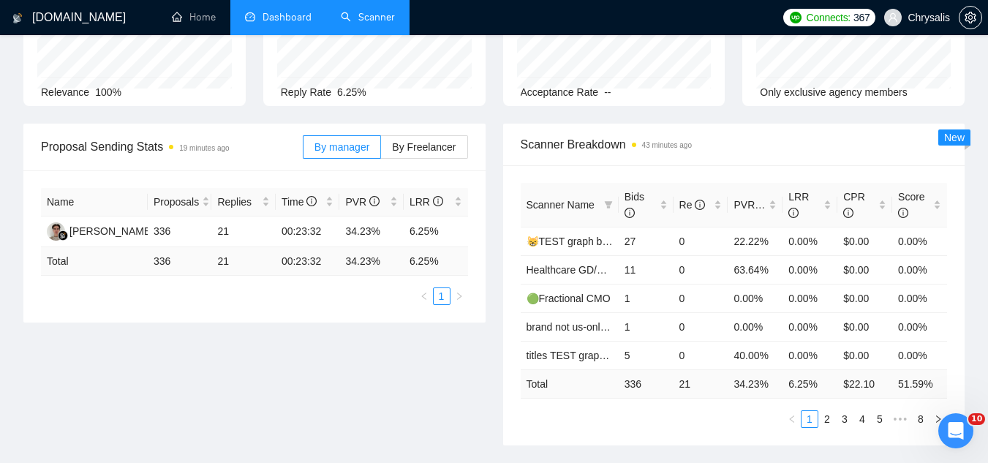
scroll to position [146, 0]
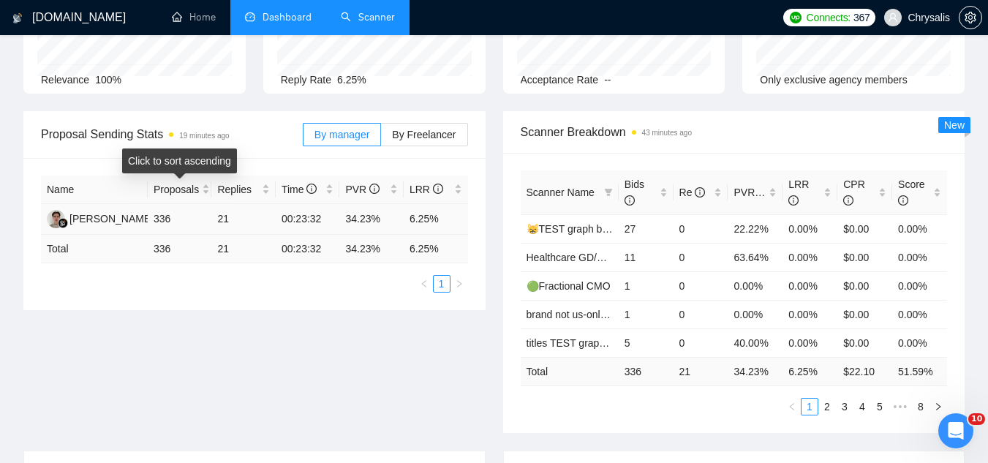
click at [154, 230] on td "336" at bounding box center [180, 219] width 64 height 31
click at [391, 11] on link "Scanner" at bounding box center [368, 17] width 54 height 12
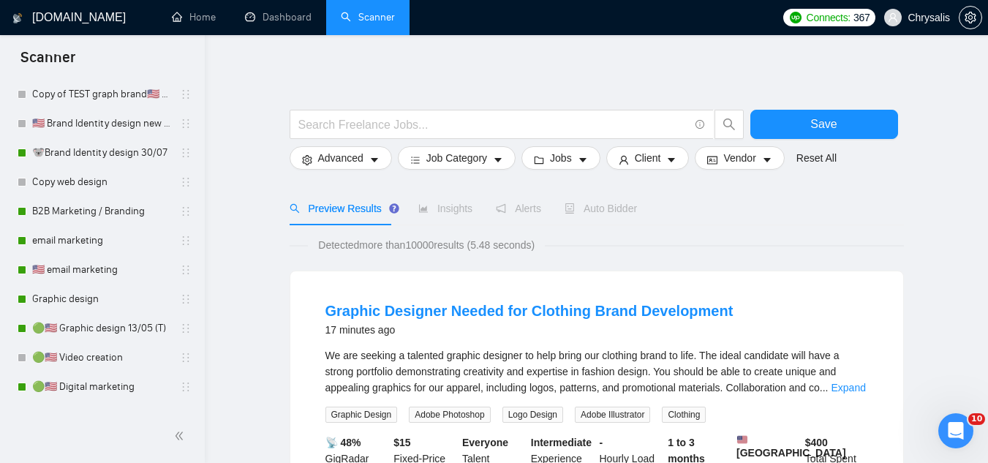
scroll to position [1115, 0]
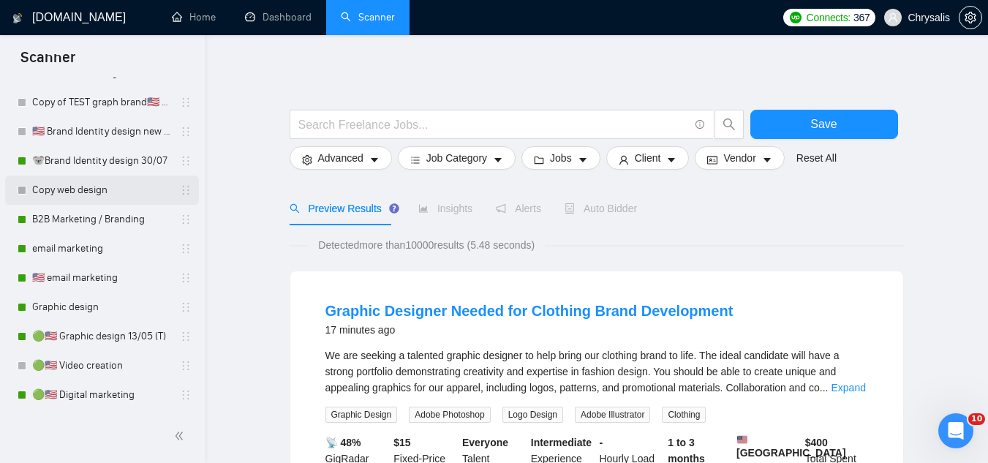
click at [119, 181] on link "Copy web design" at bounding box center [101, 190] width 139 height 29
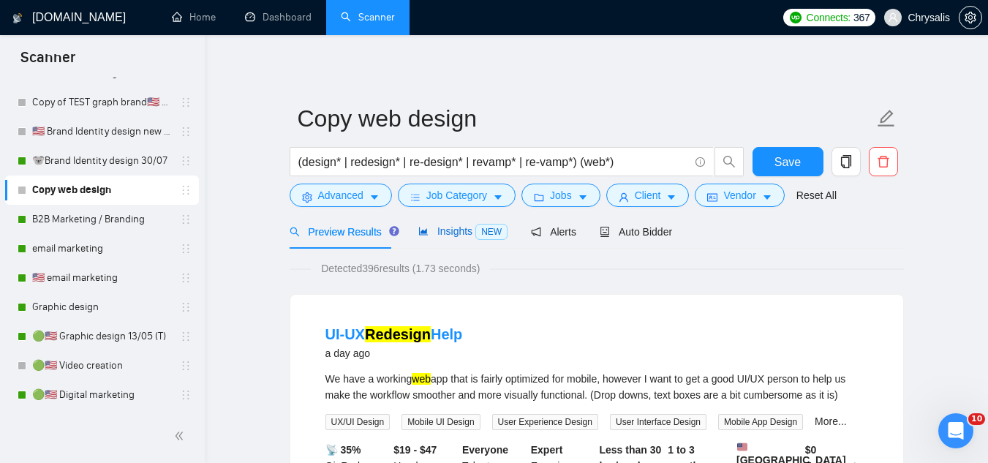
click at [446, 233] on span "Insights NEW" at bounding box center [462, 231] width 89 height 12
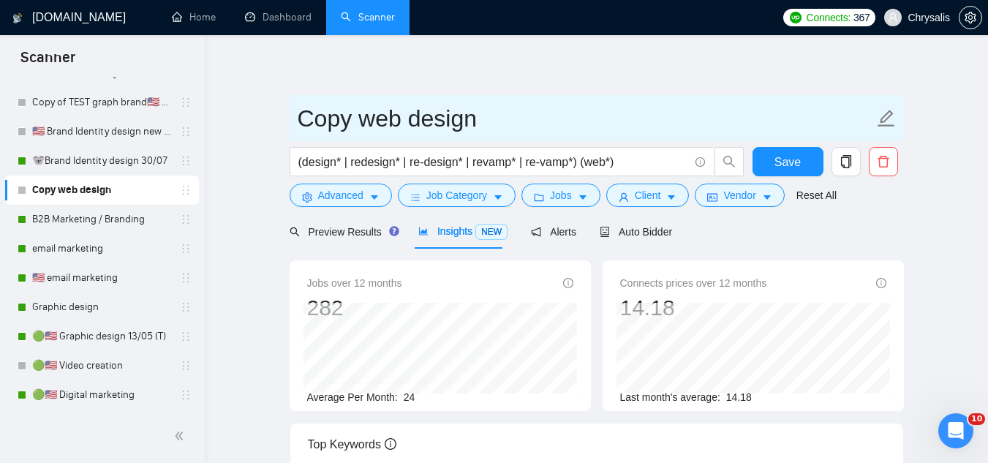
click at [359, 125] on input "Copy web design" at bounding box center [586, 118] width 576 height 37
type input "Web design"
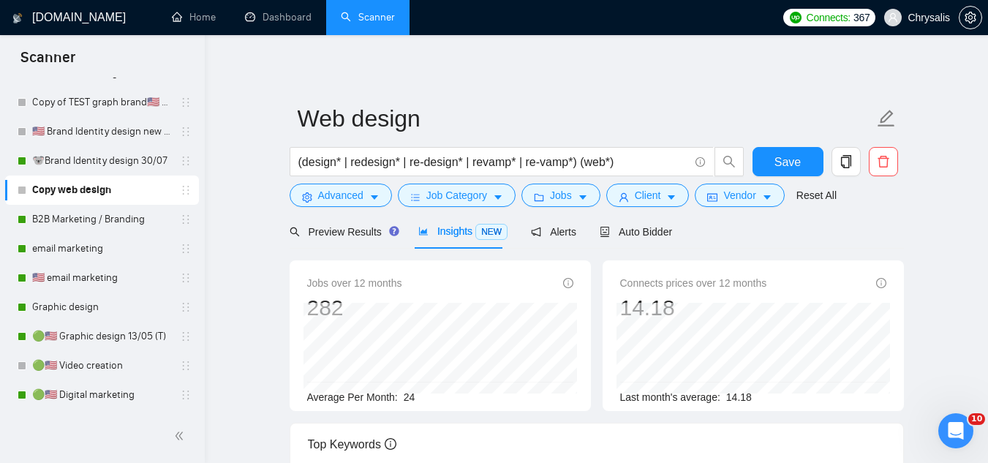
click at [334, 230] on span "Preview Results" at bounding box center [342, 232] width 105 height 12
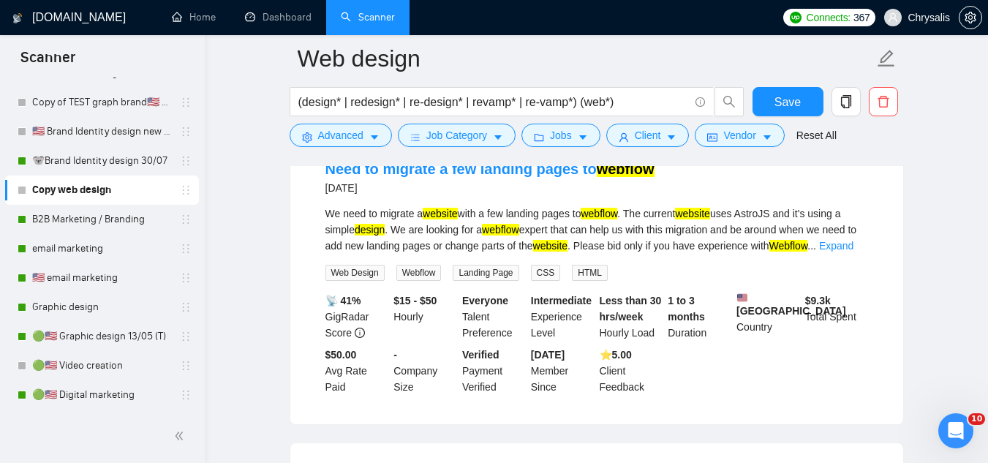
scroll to position [366, 0]
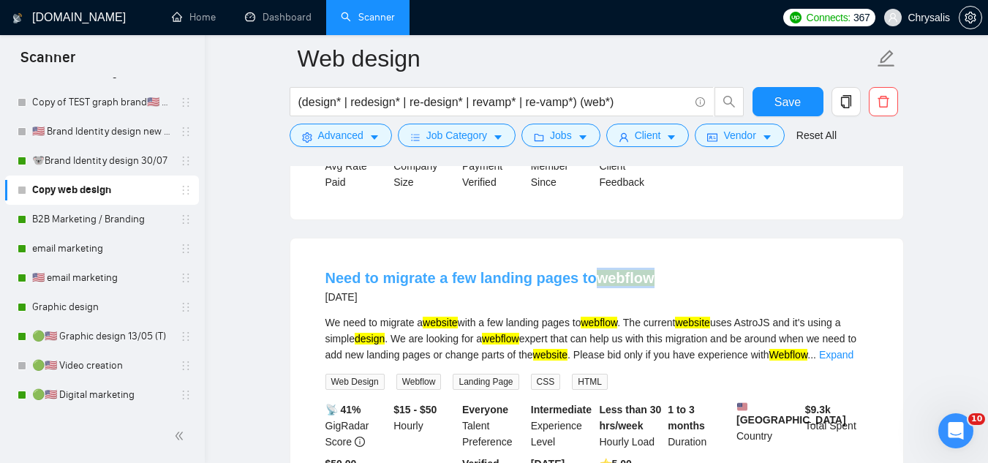
drag, startPoint x: 670, startPoint y: 288, endPoint x: 597, endPoint y: 293, distance: 73.3
click at [597, 293] on div "Need to migrate a few landing pages to webflow [DATE]" at bounding box center [596, 287] width 543 height 38
copy mark "webflow"
click at [344, 140] on span "Advanced" at bounding box center [340, 135] width 45 height 16
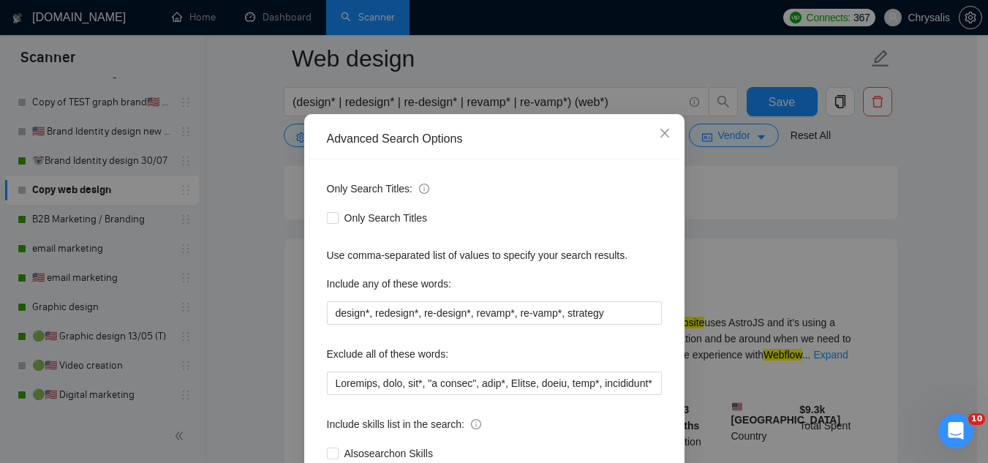
scroll to position [73, 0]
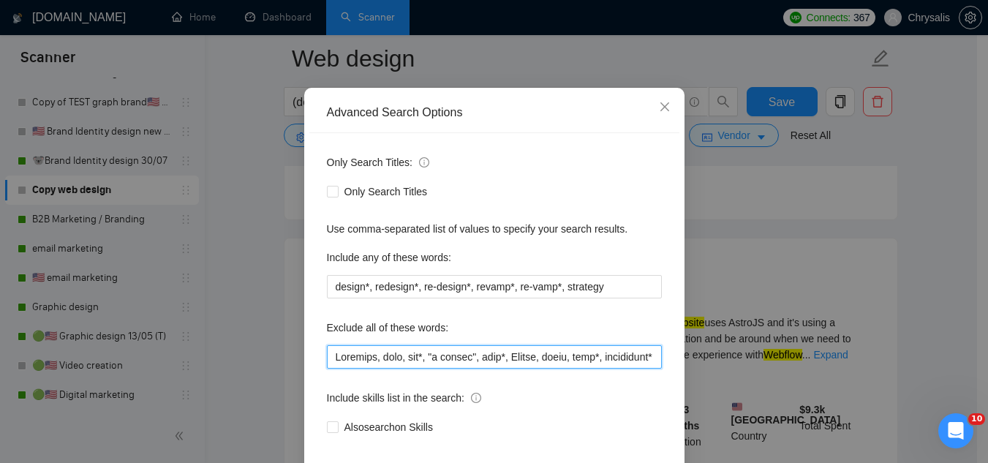
click at [331, 360] on input "text" at bounding box center [494, 356] width 335 height 23
paste input "webflow"
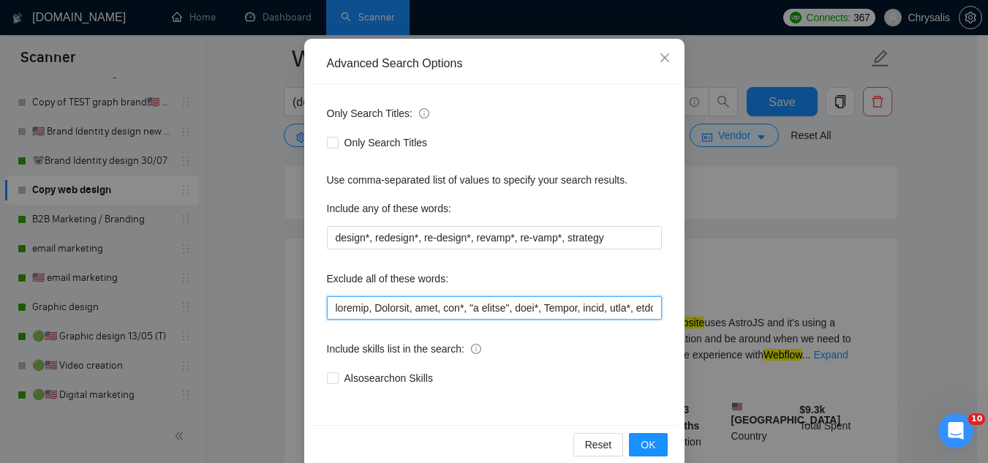
scroll to position [146, 0]
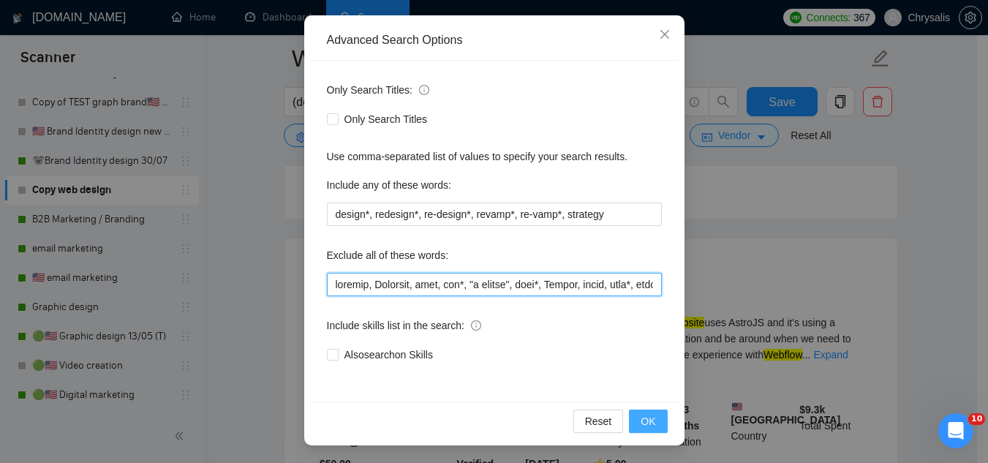
type input "webflow, Showroom, [PERSON_NAME], hat*, "t shirts", flag*, Kajabi, mural, hood*…"
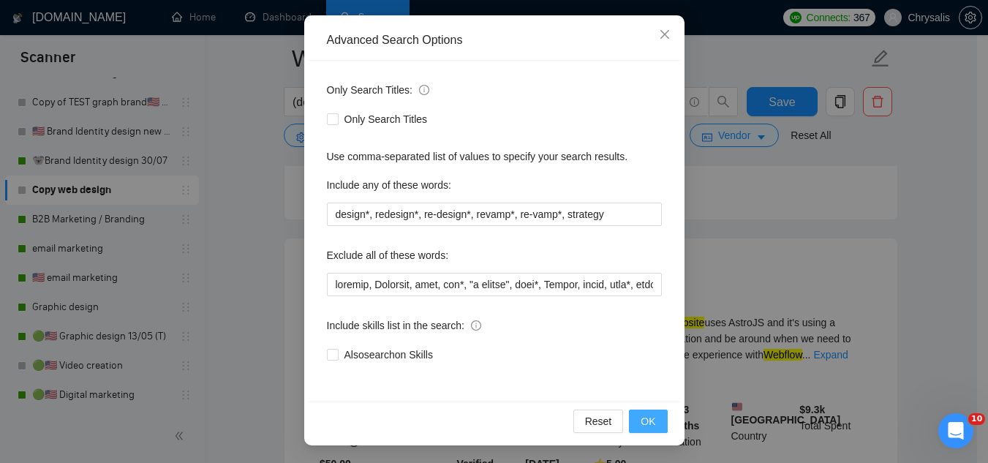
click at [647, 426] on span "OK" at bounding box center [648, 421] width 15 height 16
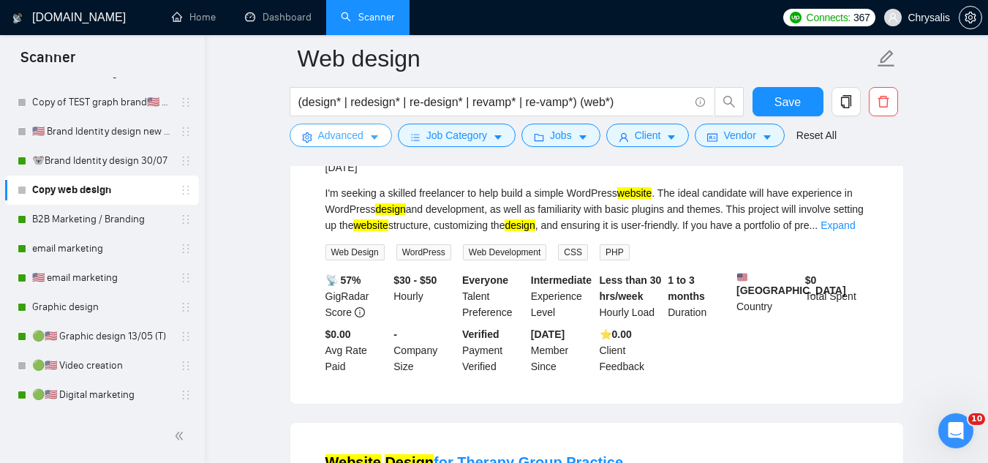
scroll to position [1975, 0]
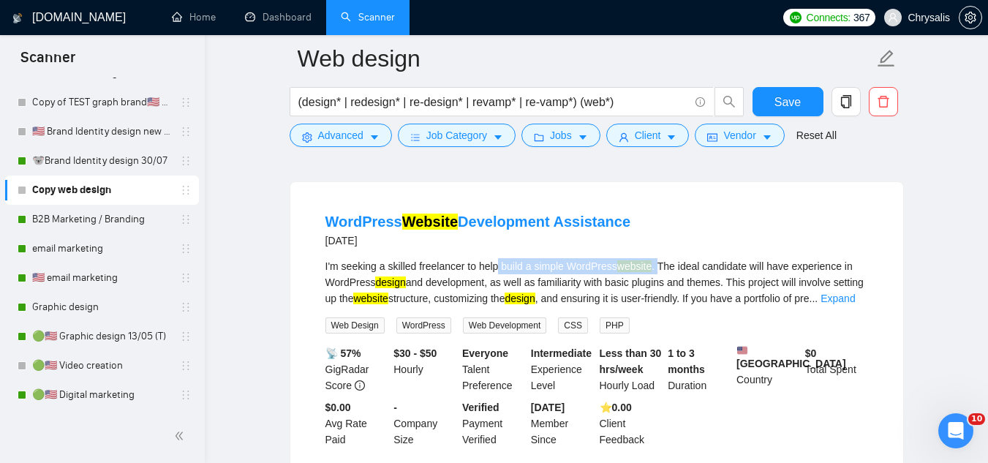
drag, startPoint x: 497, startPoint y: 295, endPoint x: 658, endPoint y: 281, distance: 161.6
click at [658, 281] on li "WordPress Website Development Assistance [DATE] I'm seeking a skilled freelance…" at bounding box center [597, 330] width 578 height 260
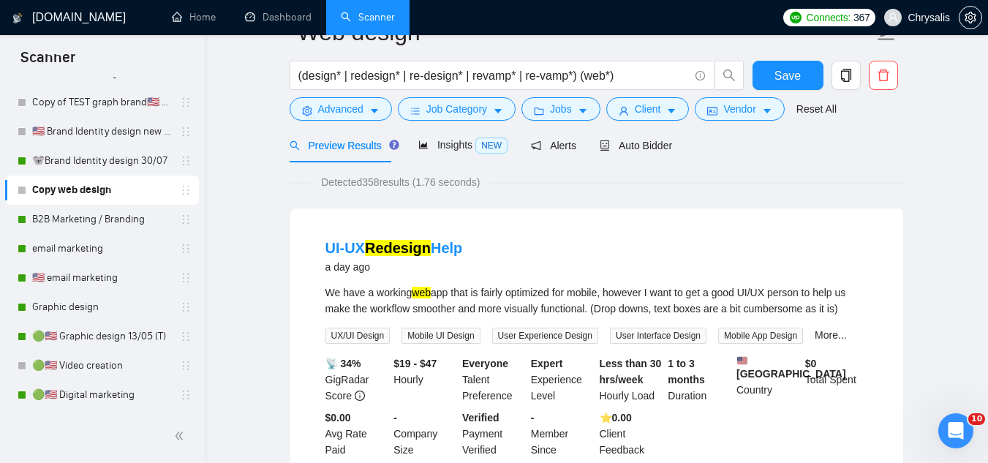
scroll to position [0, 0]
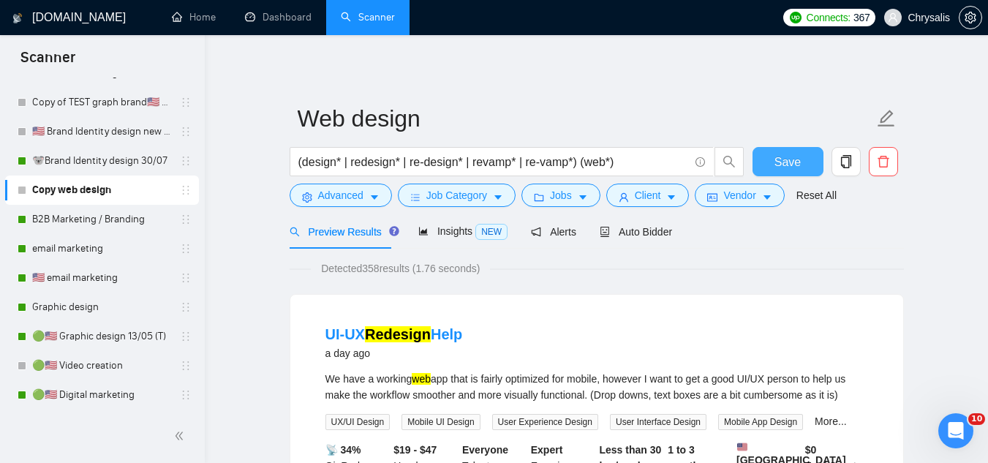
click at [779, 166] on span "Save" at bounding box center [788, 162] width 26 height 18
click at [327, 202] on span "Advanced" at bounding box center [340, 195] width 45 height 16
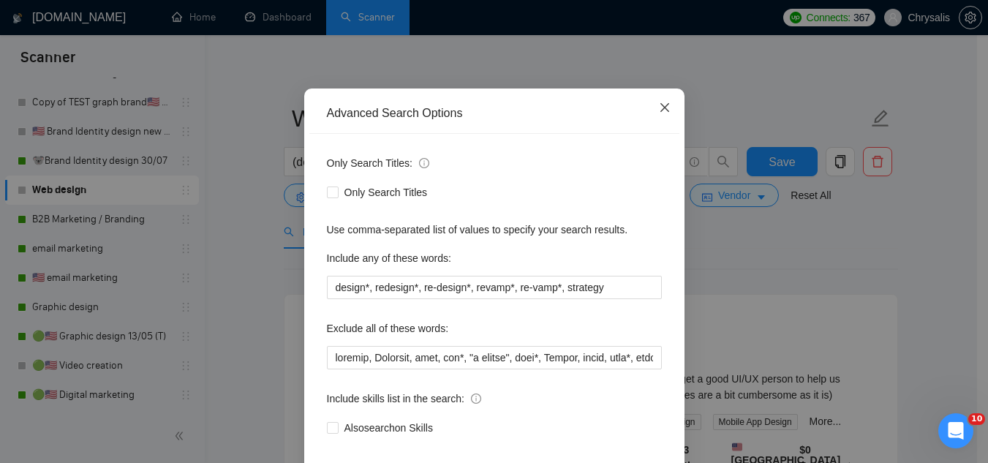
click at [655, 128] on span "Close" at bounding box center [664, 107] width 39 height 39
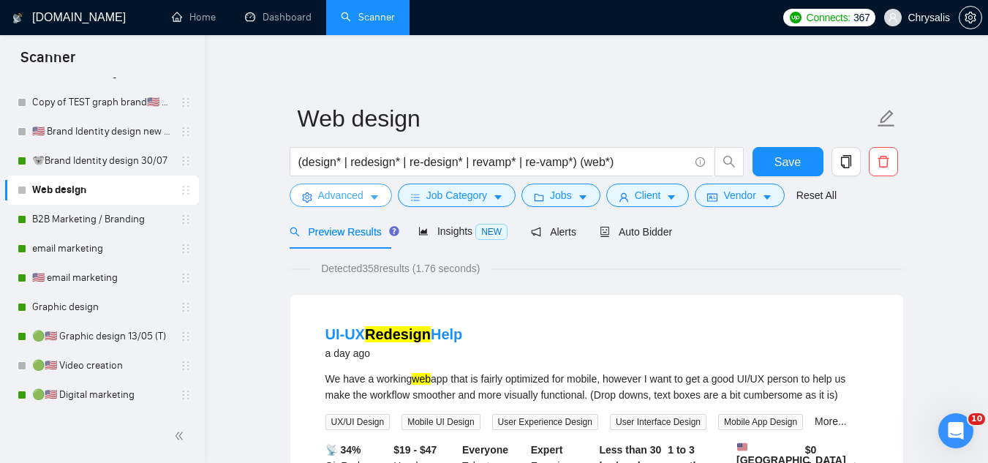
click at [335, 201] on span "Advanced" at bounding box center [340, 195] width 45 height 16
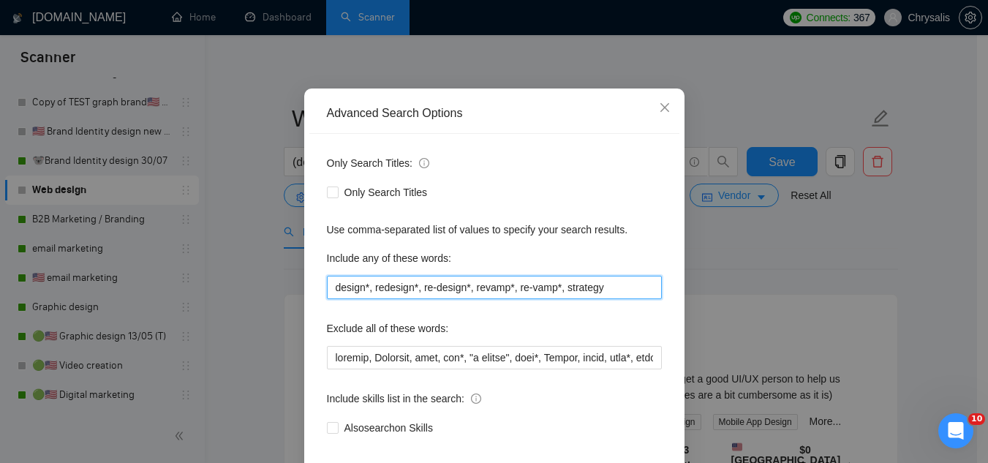
click at [397, 299] on input "design*, redesign*, re-design*, revamp*, re-vamp*, strategy" at bounding box center [494, 287] width 335 height 23
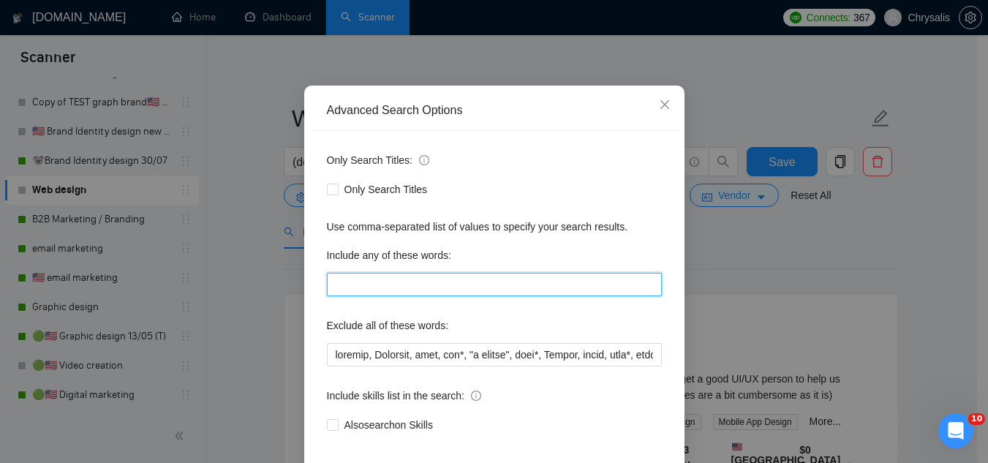
scroll to position [146, 0]
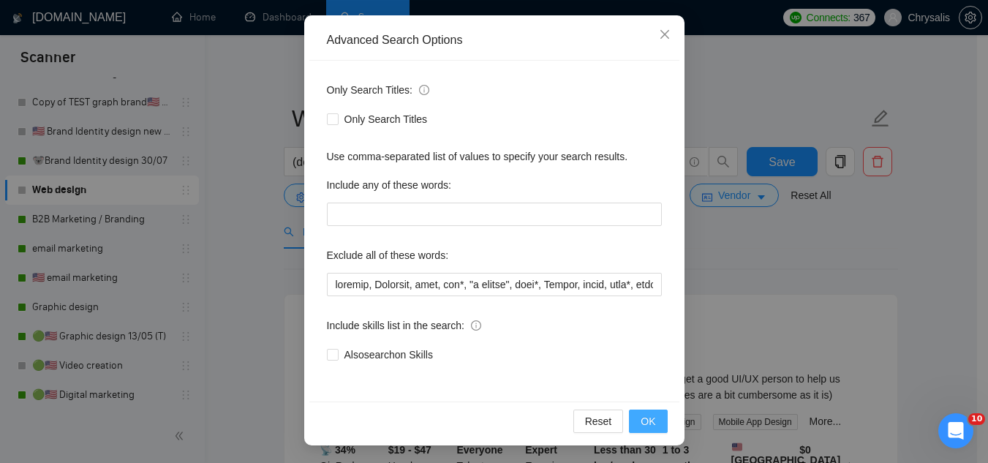
click at [641, 423] on span "OK" at bounding box center [648, 421] width 15 height 16
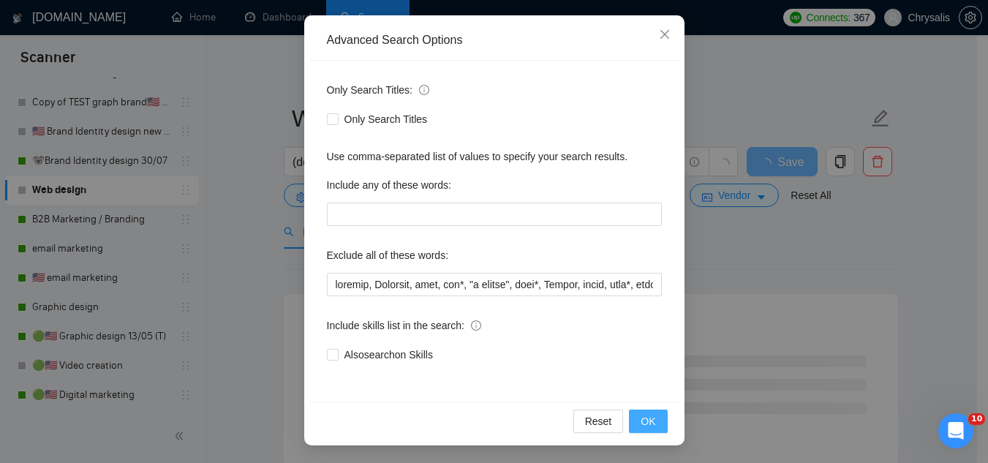
scroll to position [72, 0]
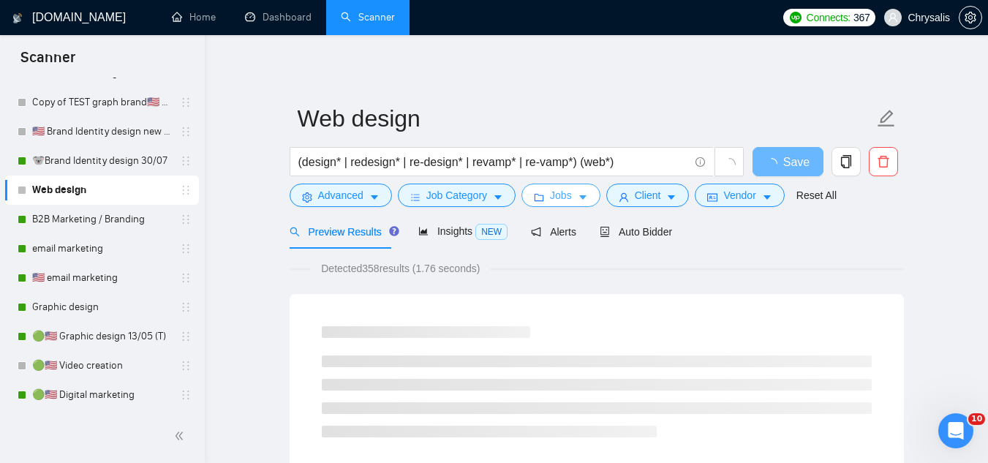
click at [568, 200] on button "Jobs" at bounding box center [560, 195] width 79 height 23
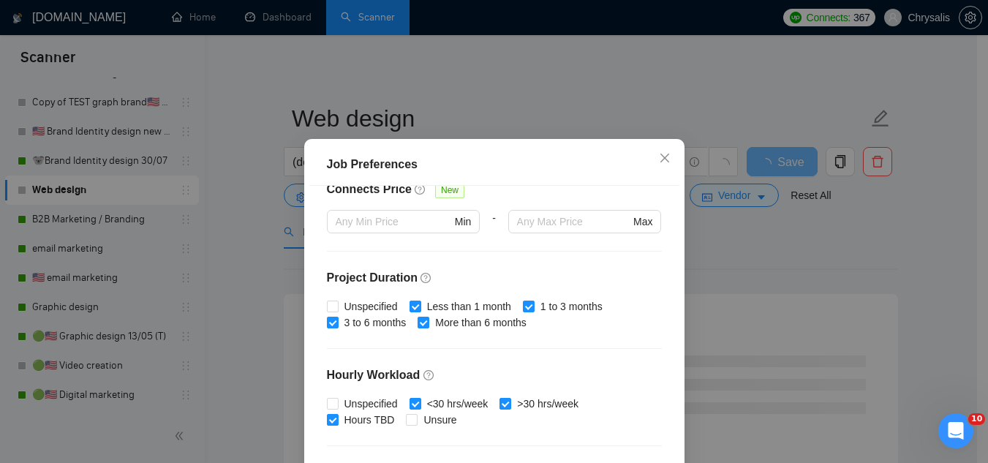
scroll to position [366, 0]
click at [727, 277] on div "Job Preferences Budget Project Type All Fixed Price Hourly Rate Fixed Price Bud…" at bounding box center [494, 231] width 988 height 463
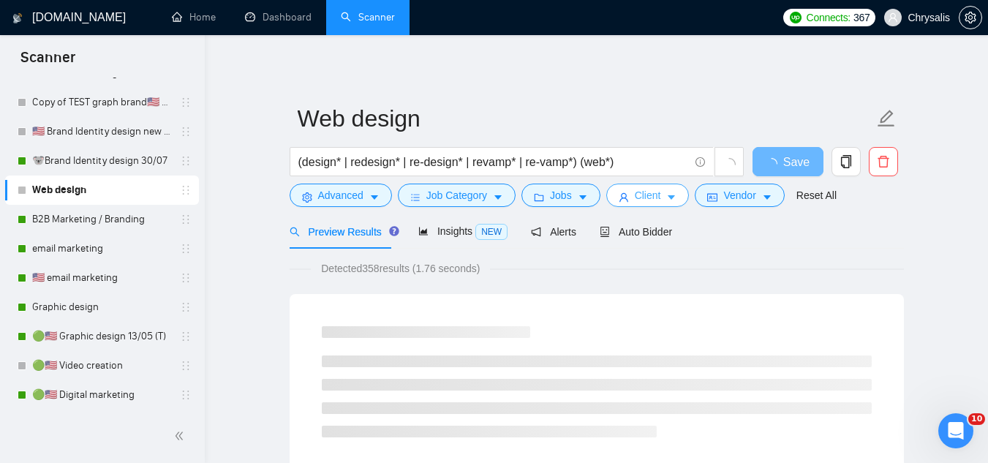
click at [640, 200] on span "Client" at bounding box center [648, 195] width 26 height 16
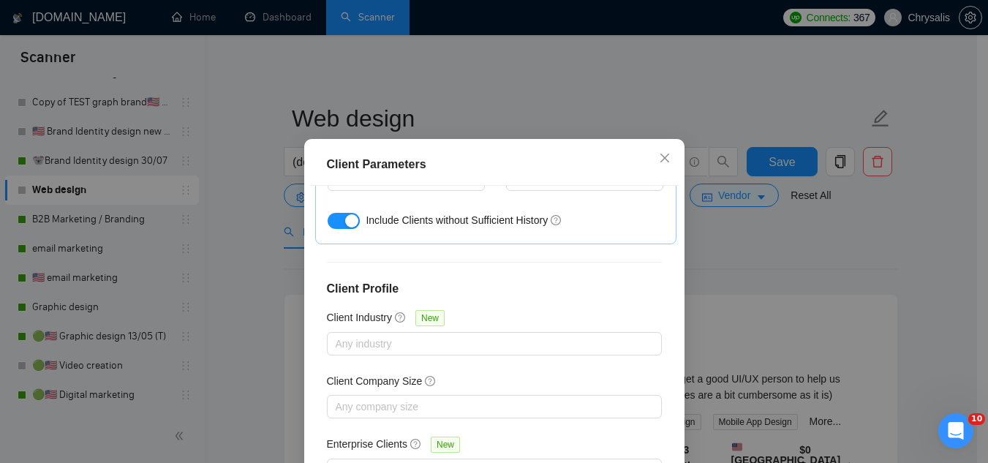
scroll to position [586, 0]
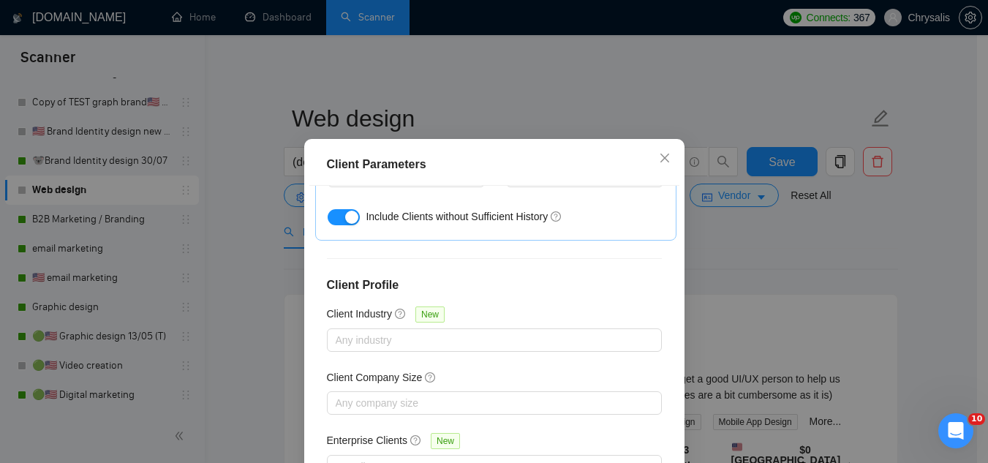
click at [775, 268] on div "Client Parameters Client Location Include Client Countries [GEOGRAPHIC_DATA] Ex…" at bounding box center [494, 231] width 988 height 463
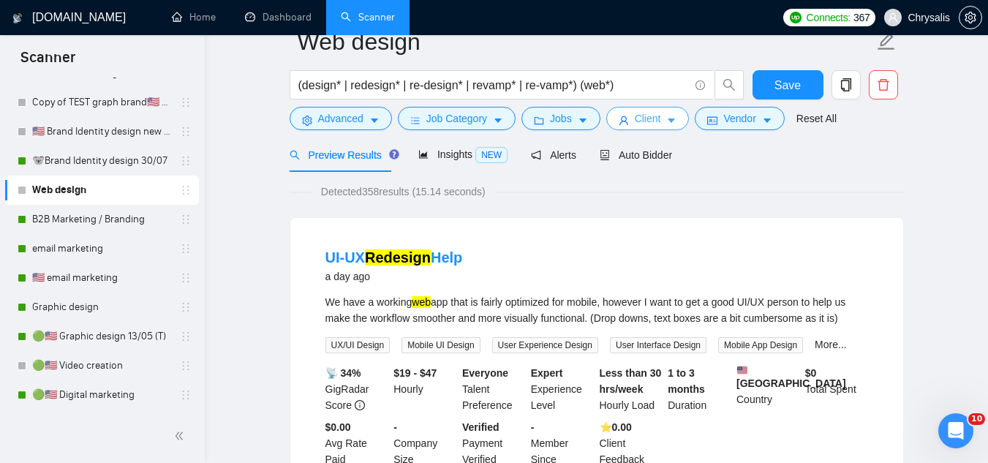
scroll to position [0, 0]
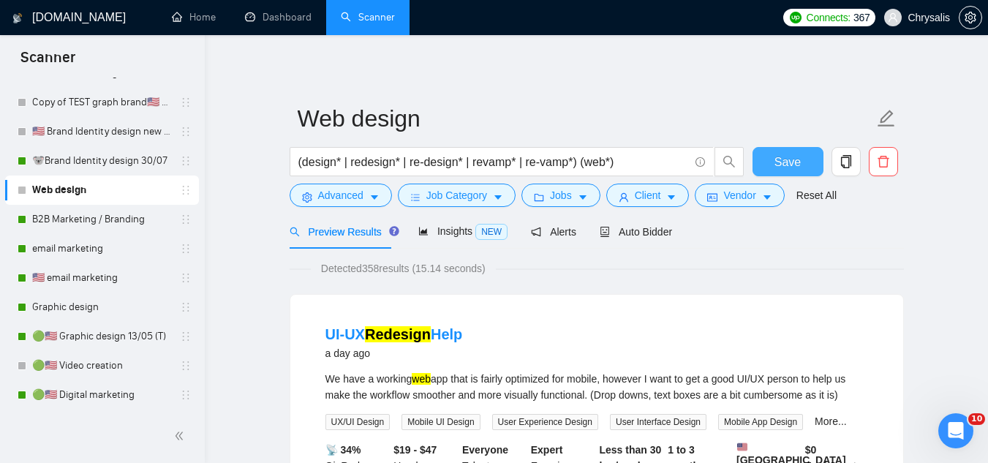
click at [780, 167] on span "Save" at bounding box center [788, 162] width 26 height 18
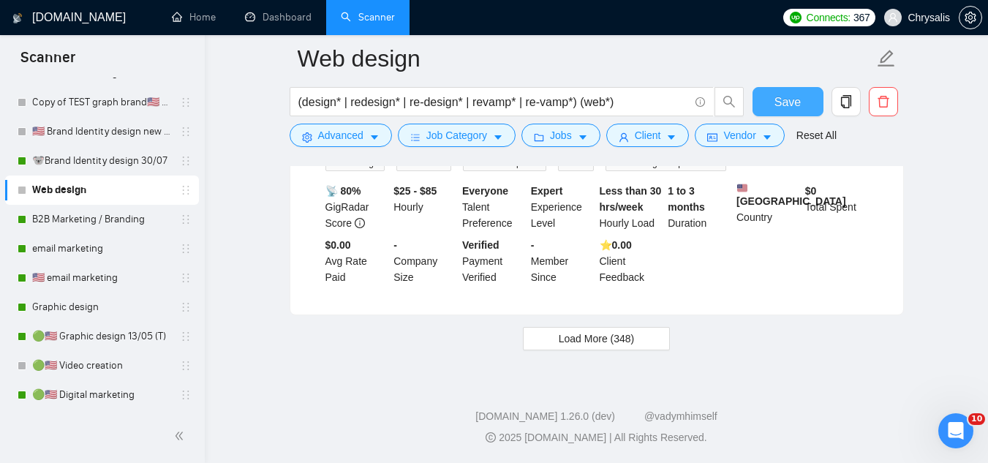
scroll to position [3141, 0]
click at [619, 340] on span "Load More (348)" at bounding box center [597, 339] width 76 height 16
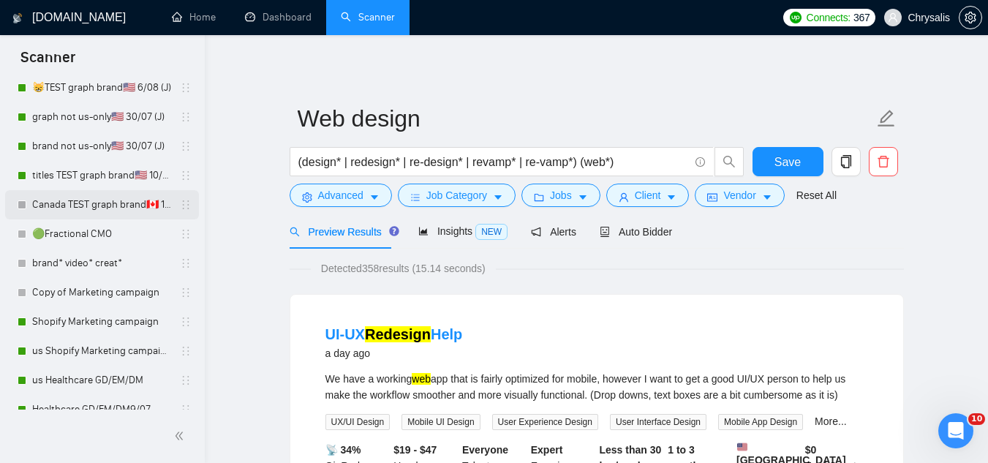
scroll to position [0, 0]
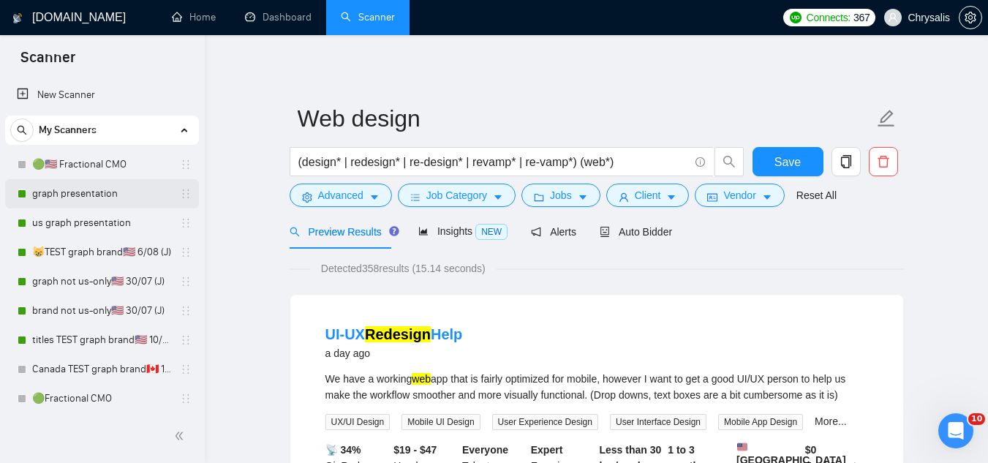
click at [92, 200] on link "graph presentation" at bounding box center [101, 193] width 139 height 29
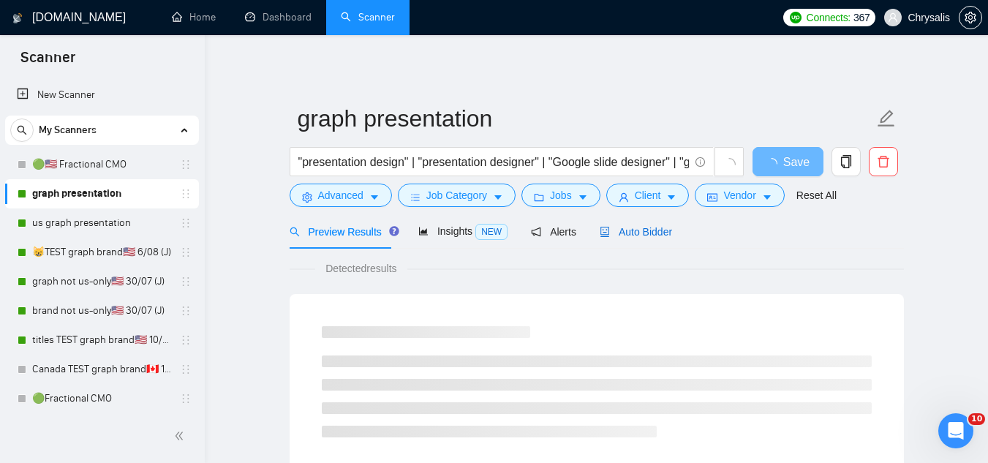
click at [638, 227] on span "Auto Bidder" at bounding box center [636, 232] width 72 height 12
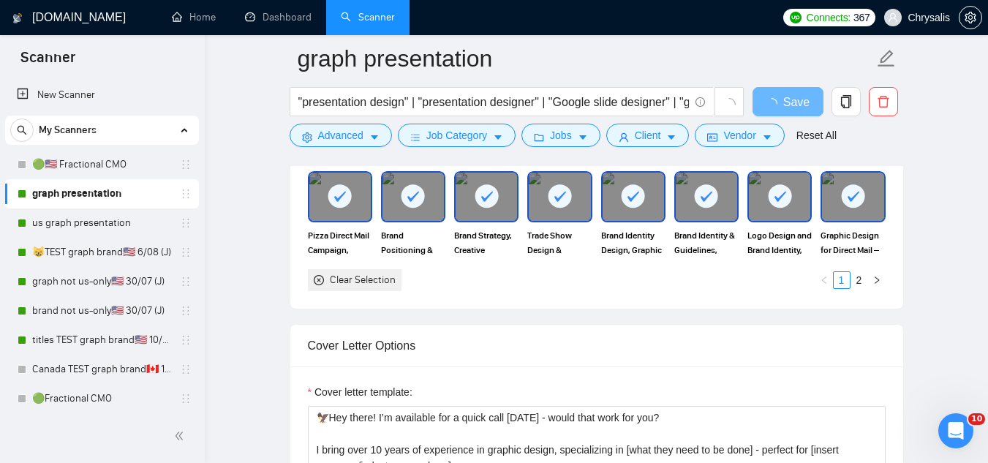
scroll to position [1682, 0]
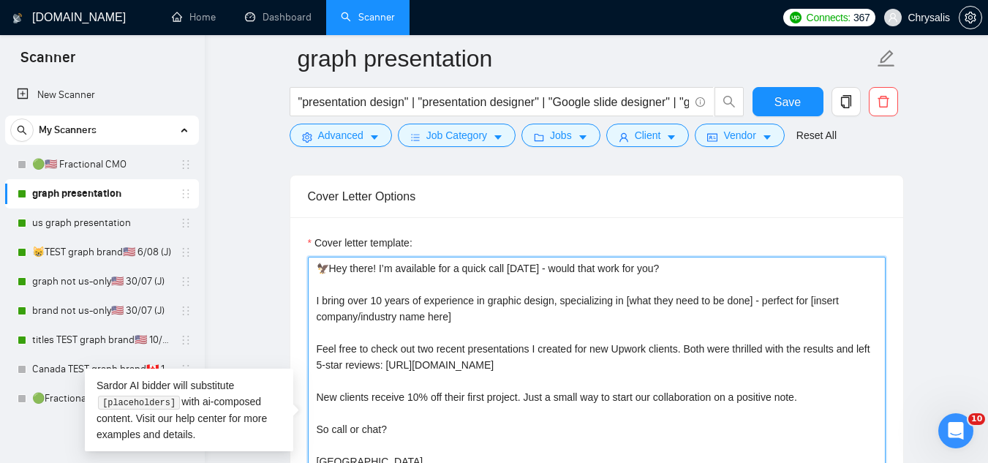
drag, startPoint x: 314, startPoint y: 268, endPoint x: 581, endPoint y: 431, distance: 312.5
click at [581, 431] on textarea "🦅Hey there! I’m available for a quick call [DATE] - would that work for you? I …" at bounding box center [597, 421] width 578 height 329
